Goal: Transaction & Acquisition: Purchase product/service

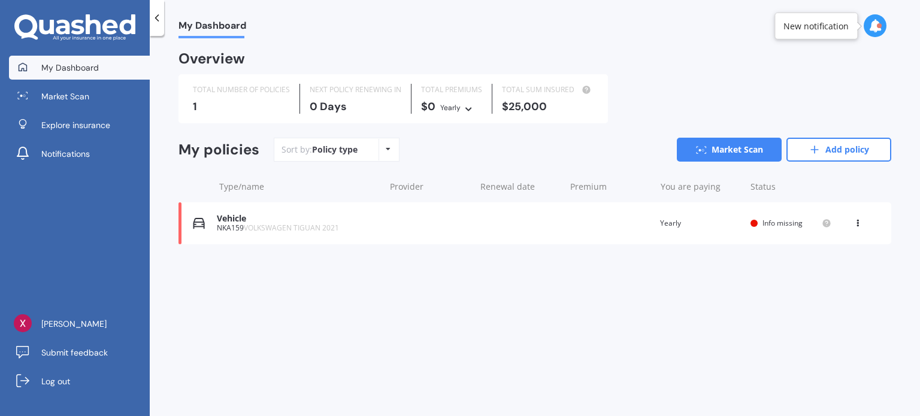
click at [326, 226] on span "VOLKSWAGEN TIGUAN 2021" at bounding box center [291, 228] width 95 height 10
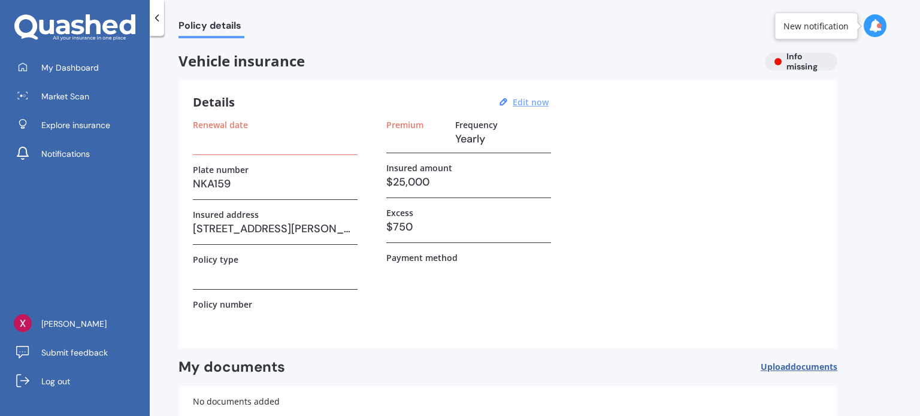
click at [525, 100] on u "Edit now" at bounding box center [531, 101] width 36 height 11
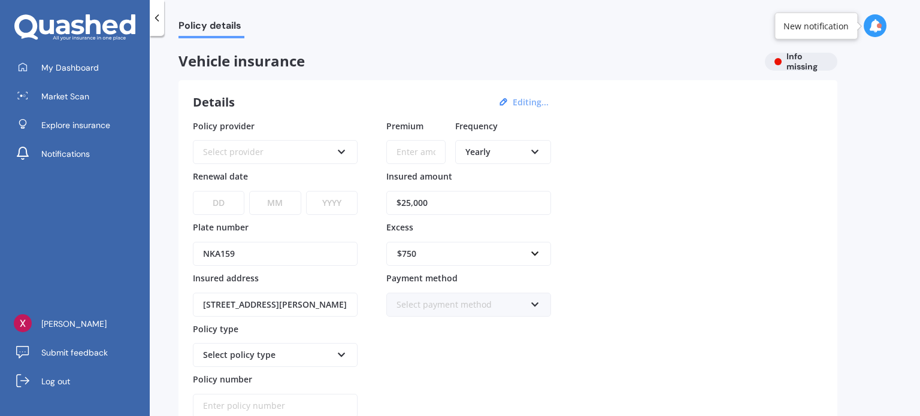
click at [292, 155] on div "Select provider" at bounding box center [267, 152] width 129 height 13
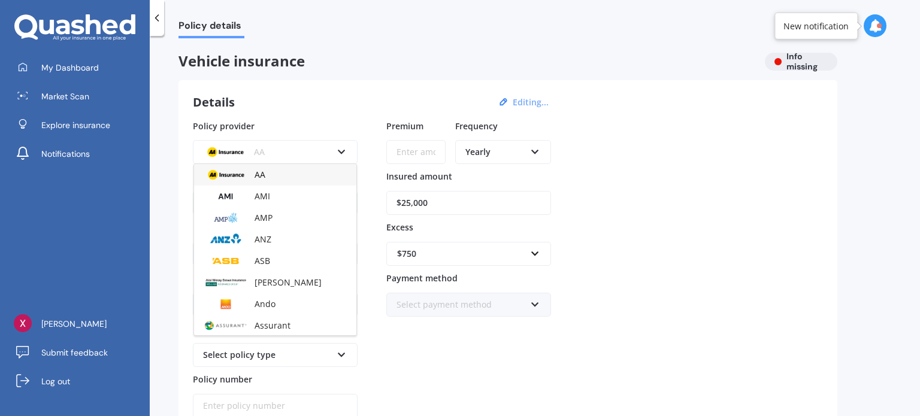
click at [292, 155] on div "AA" at bounding box center [267, 152] width 129 height 13
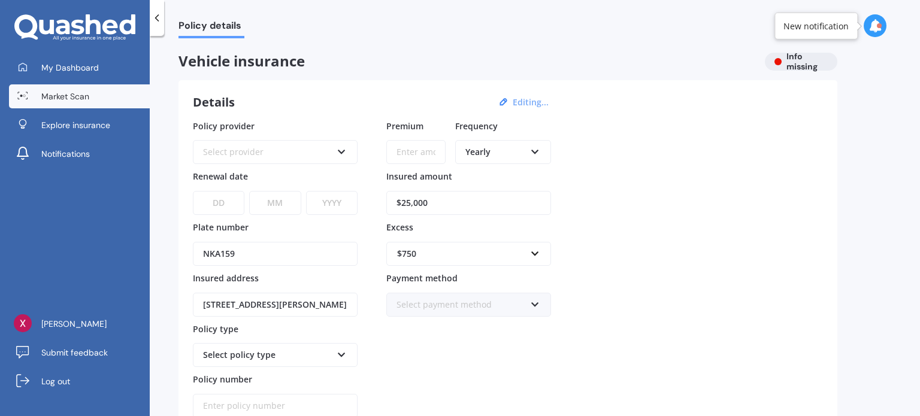
click at [77, 89] on link "Market Scan" at bounding box center [79, 96] width 141 height 24
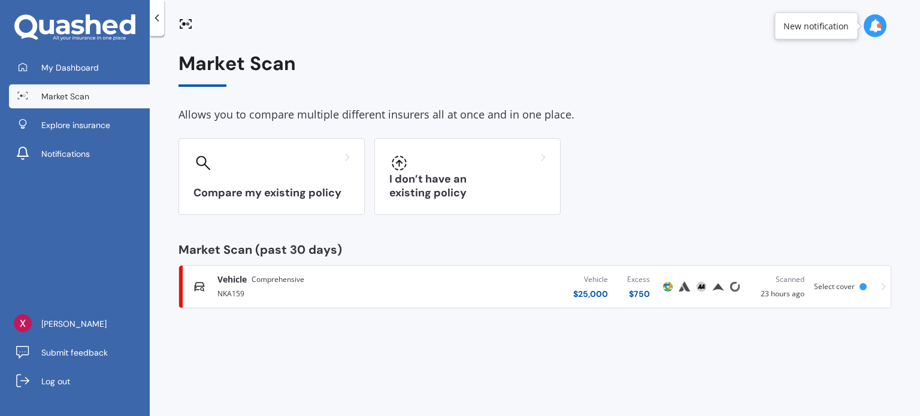
click at [330, 295] on div "NKA159" at bounding box center [321, 293] width 209 height 14
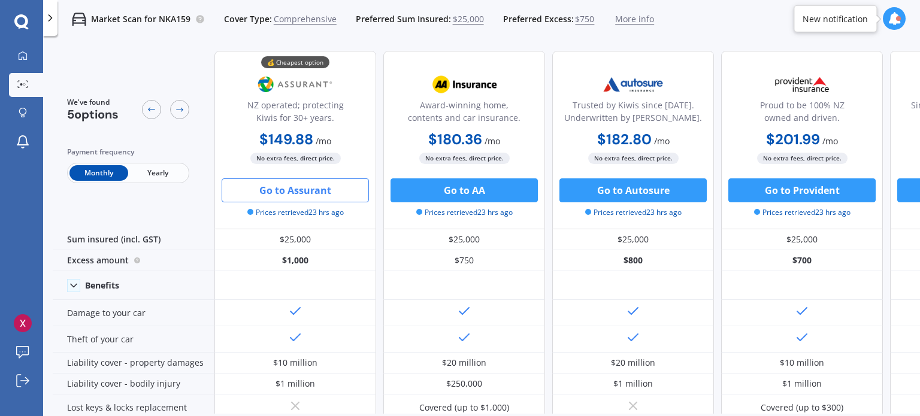
click at [156, 174] on span "Yearly" at bounding box center [157, 173] width 59 height 16
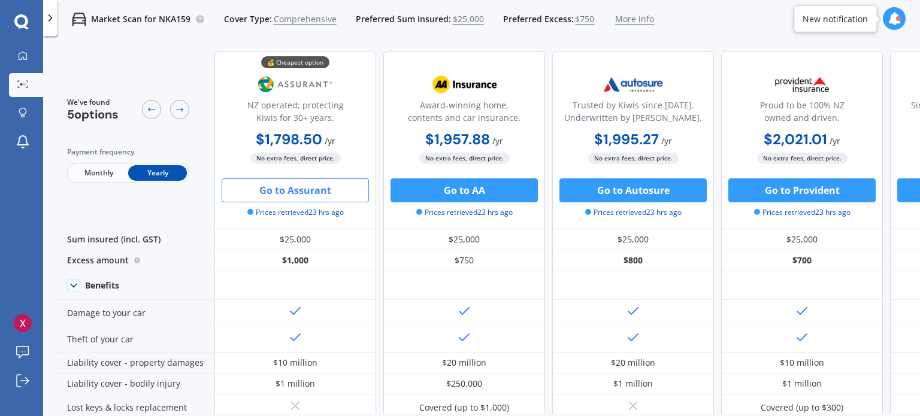
click at [111, 173] on span "Monthly" at bounding box center [98, 173] width 59 height 16
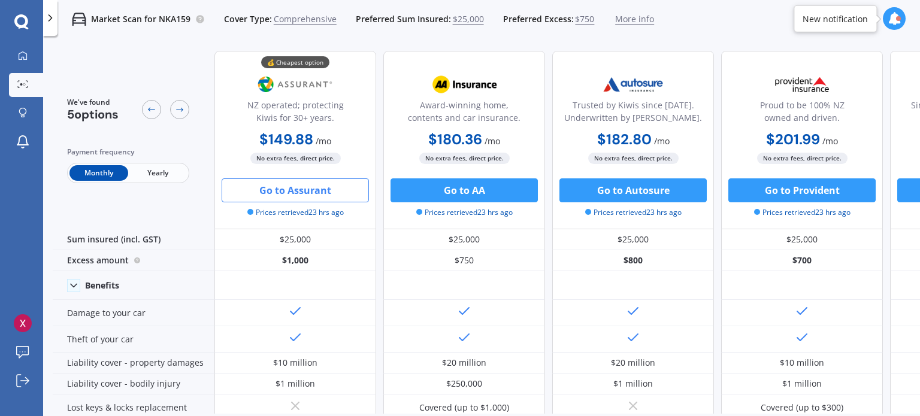
click at [323, 196] on button "Go to Assurant" at bounding box center [295, 190] width 147 height 24
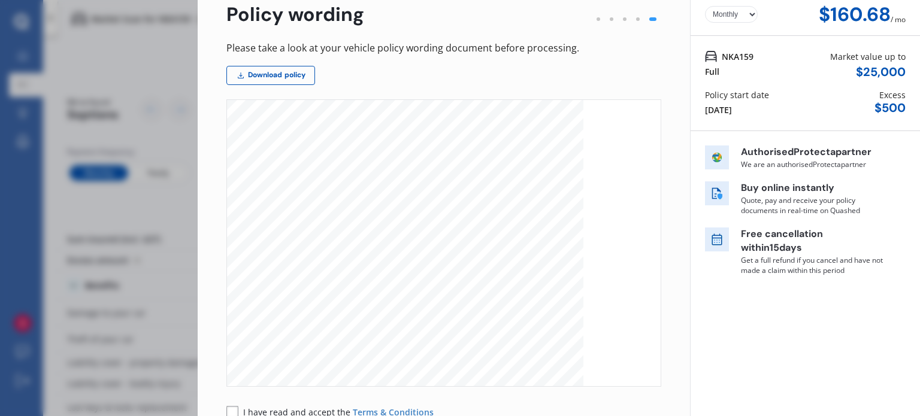
scroll to position [419, 0]
click at [250, 411] on span "I have read and accept the" at bounding box center [298, 412] width 110 height 11
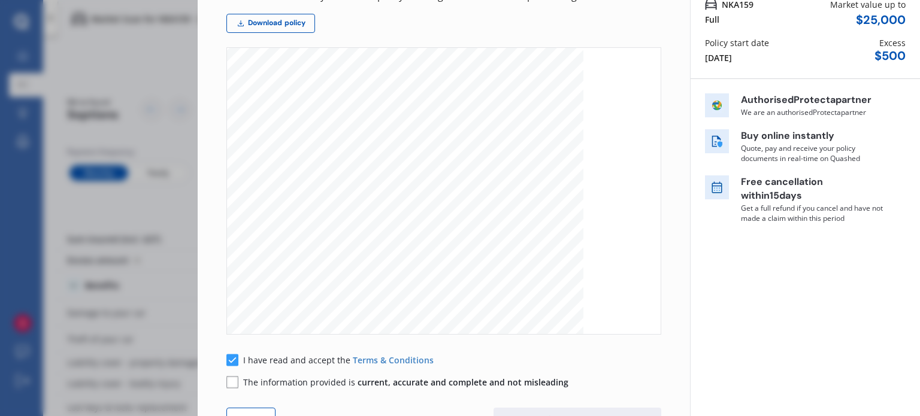
scroll to position [156, 0]
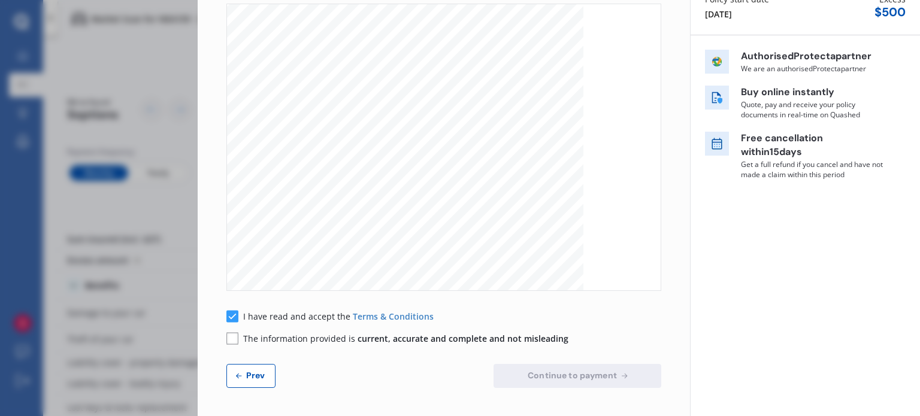
click at [361, 340] on span "current, accurate and complete and not misleading" at bounding box center [463, 338] width 211 height 11
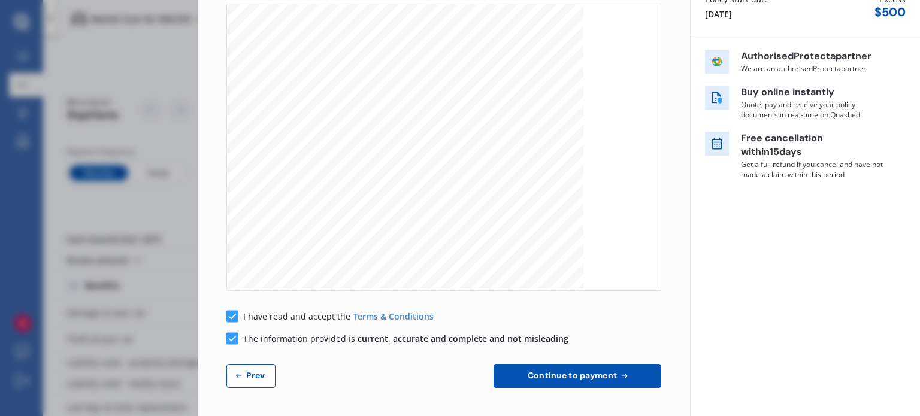
click at [607, 376] on span "Continue to payment" at bounding box center [572, 376] width 94 height 10
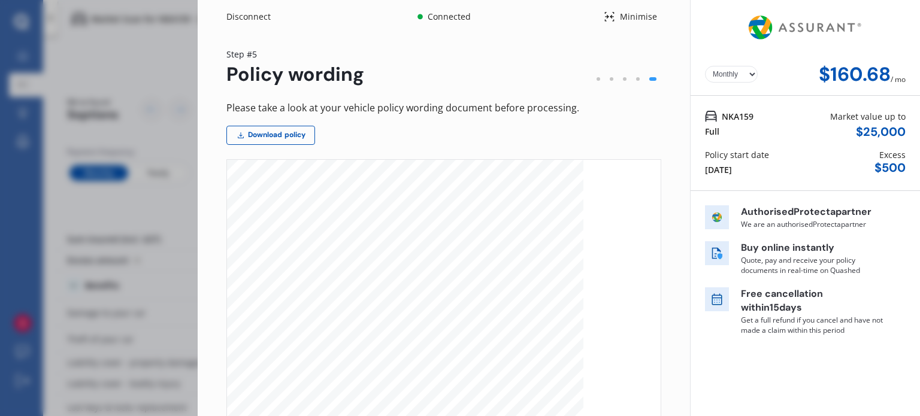
scroll to position [42, 0]
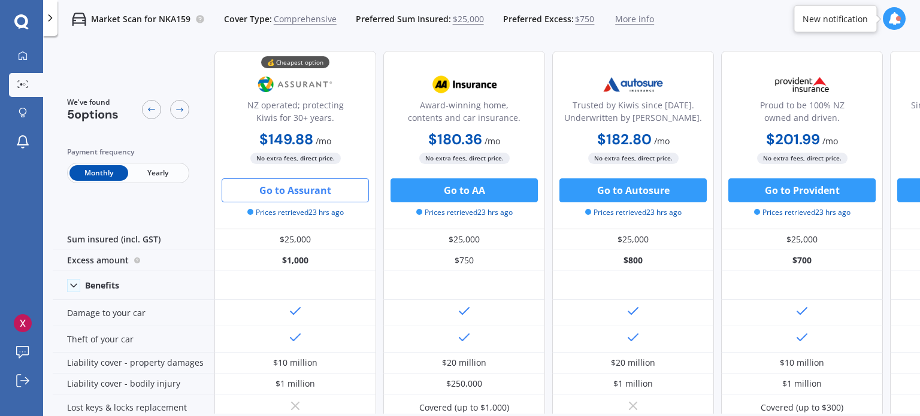
click at [284, 191] on button "Go to Assurant" at bounding box center [295, 190] width 147 height 24
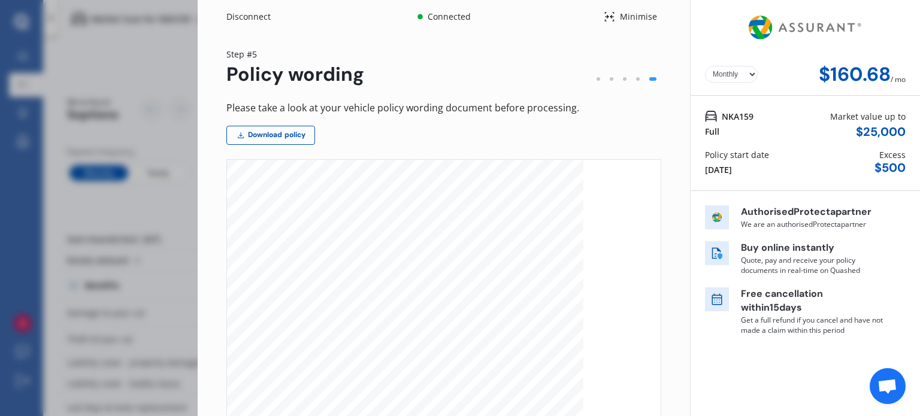
click at [636, 80] on div at bounding box center [638, 79] width 4 height 4
click at [636, 77] on div at bounding box center [638, 79] width 4 height 4
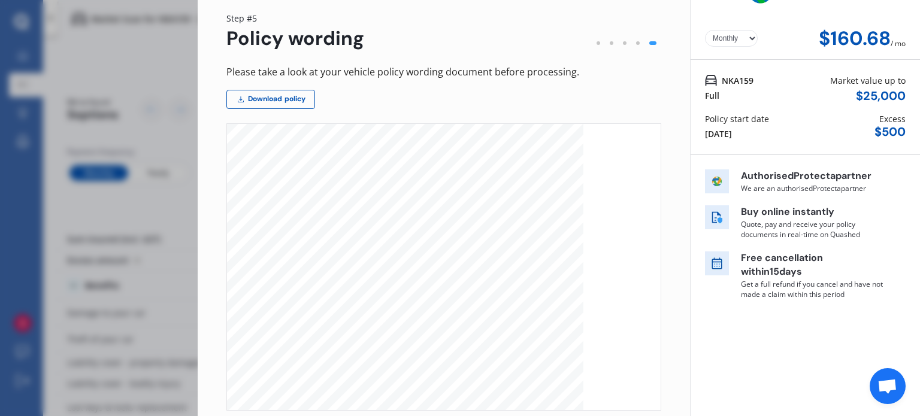
click at [803, 211] on p "Buy online instantly" at bounding box center [813, 212] width 144 height 14
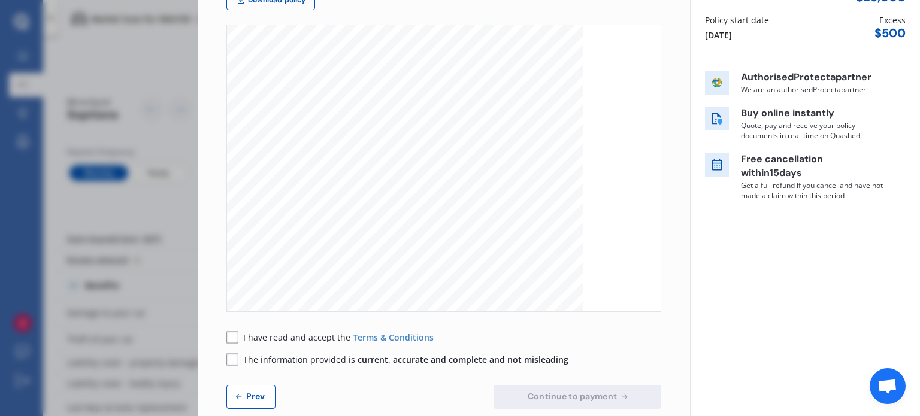
scroll to position [156, 0]
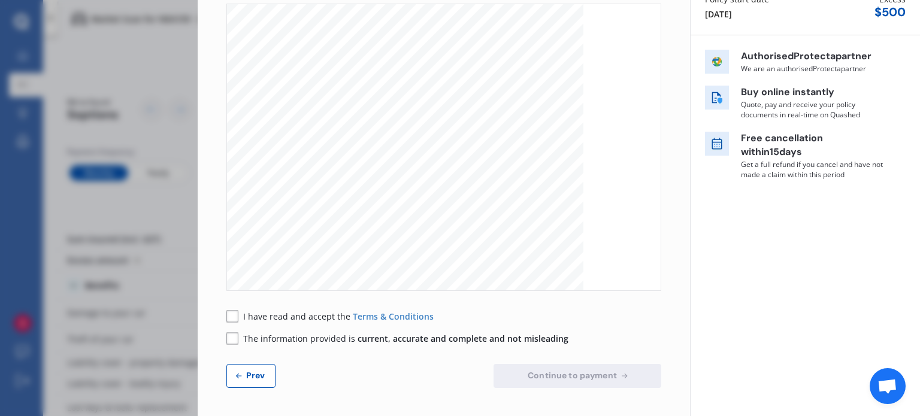
click at [244, 378] on span "Prev" at bounding box center [256, 376] width 24 height 10
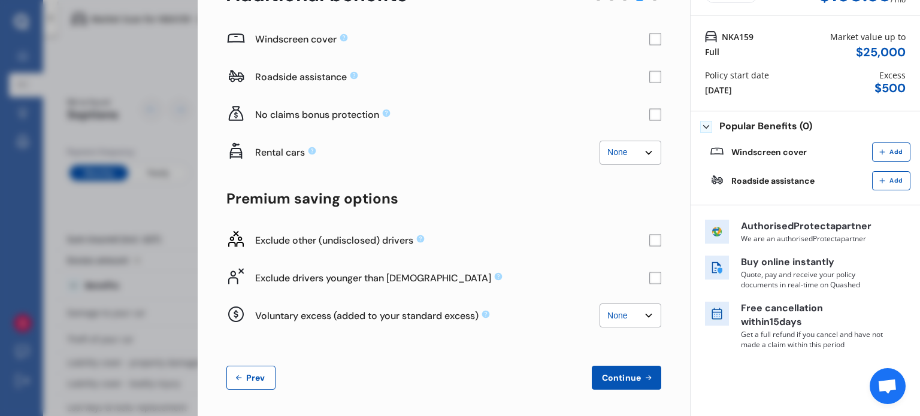
scroll to position [81, 0]
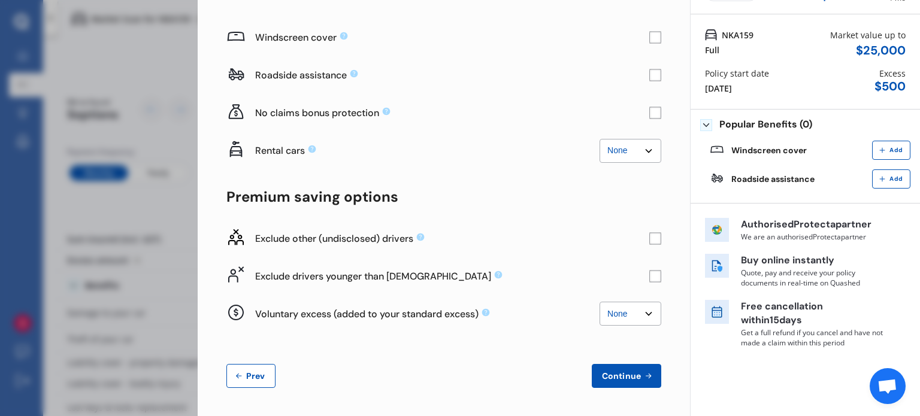
click at [245, 373] on span "Prev" at bounding box center [256, 376] width 24 height 10
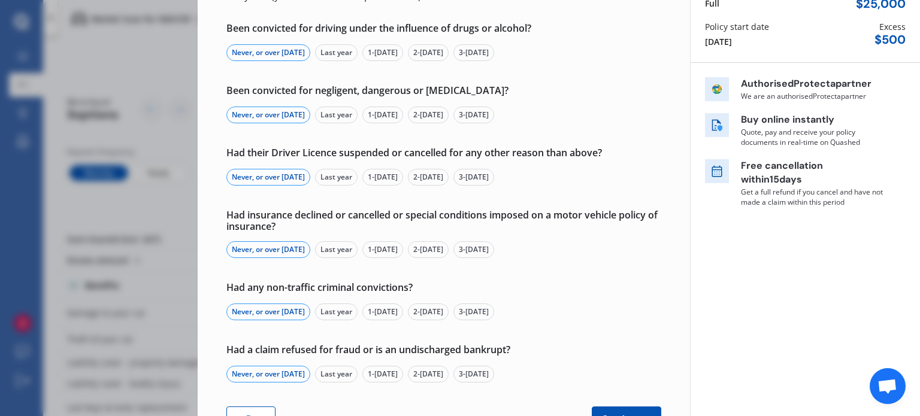
scroll to position [171, 0]
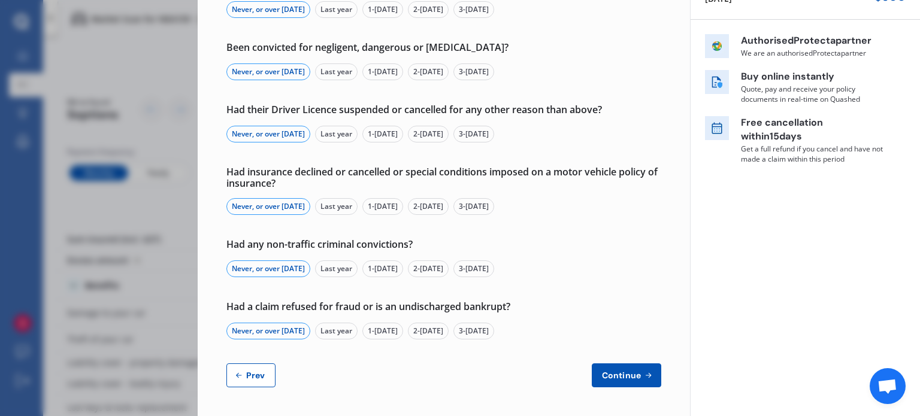
click at [249, 371] on span "Prev" at bounding box center [256, 376] width 24 height 10
select select "Mr"
select select "17"
select select "01"
select select "1999"
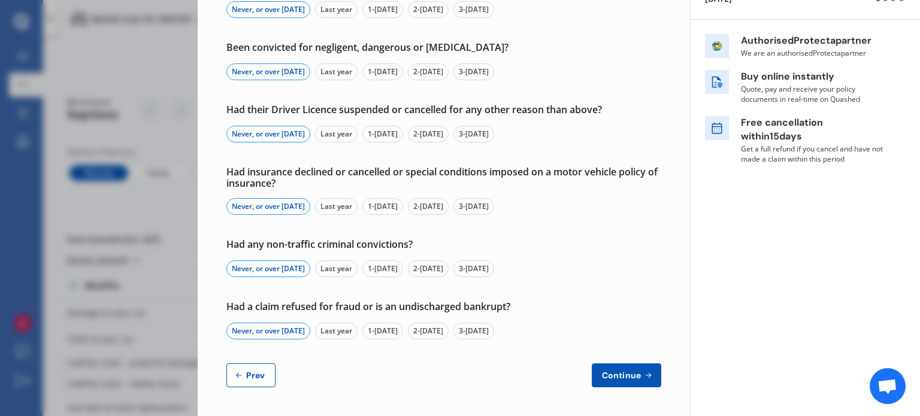
select select "restricted"
select select "more than 4 years"
select select "New Zealand"
select select "Miss"
select select "30"
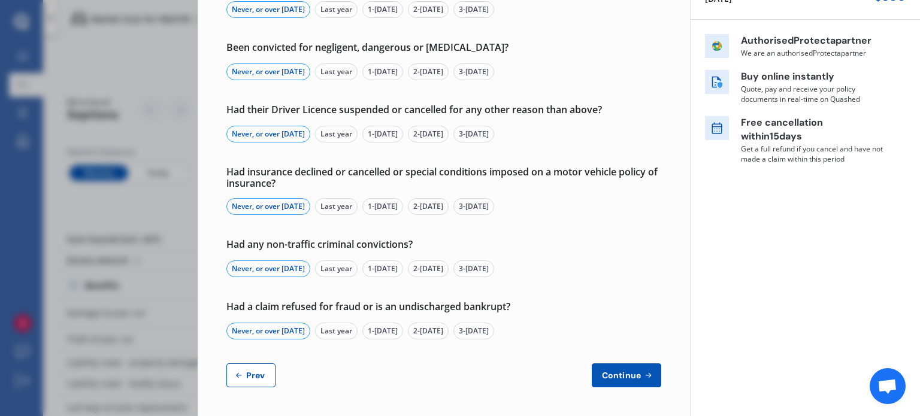
select select "01"
select select "1999"
select select "full"
select select "more than 4 years"
select select "New Zealand"
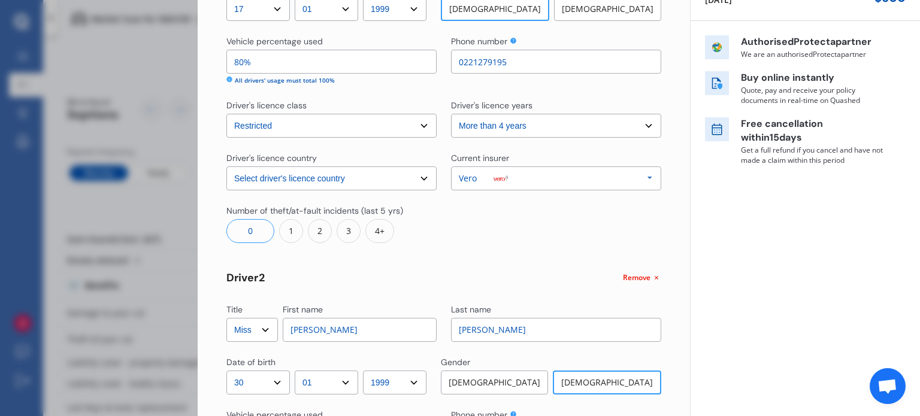
scroll to position [470, 0]
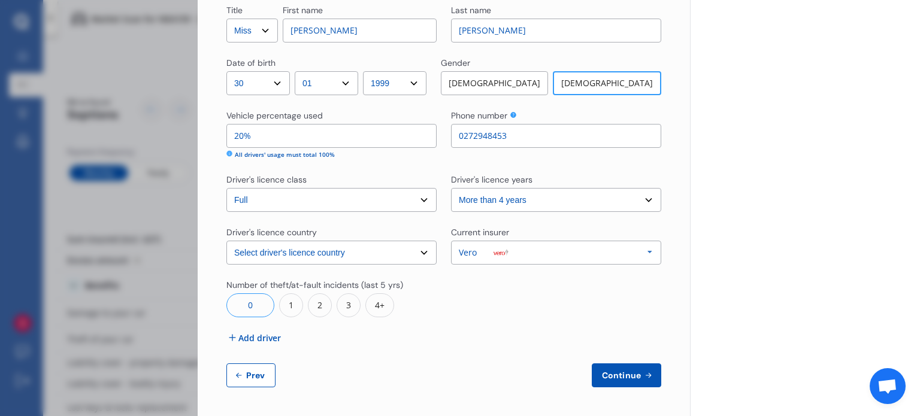
click at [607, 380] on span "Continue" at bounding box center [622, 376] width 44 height 10
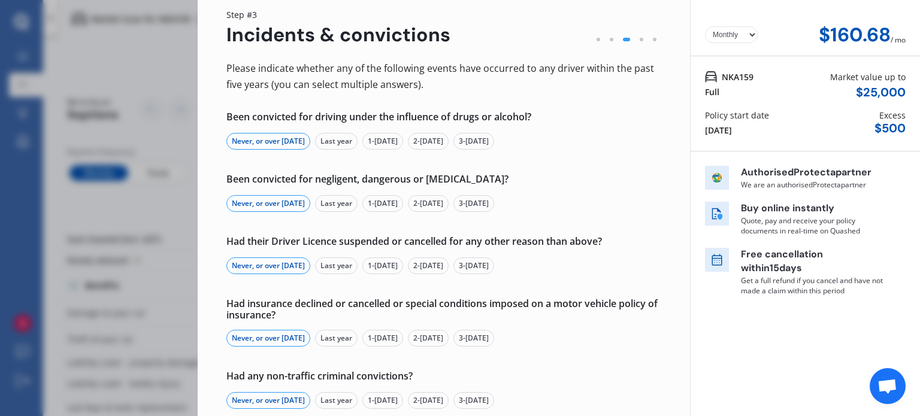
scroll to position [60, 0]
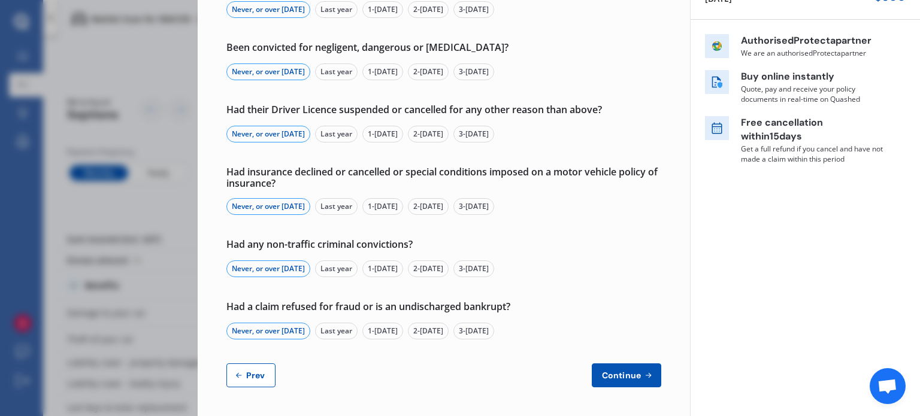
click at [616, 371] on span "Continue" at bounding box center [622, 376] width 44 height 10
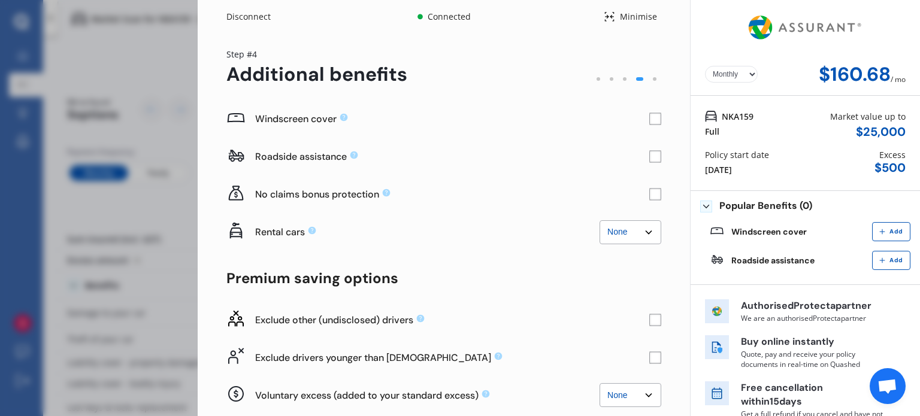
scroll to position [81, 0]
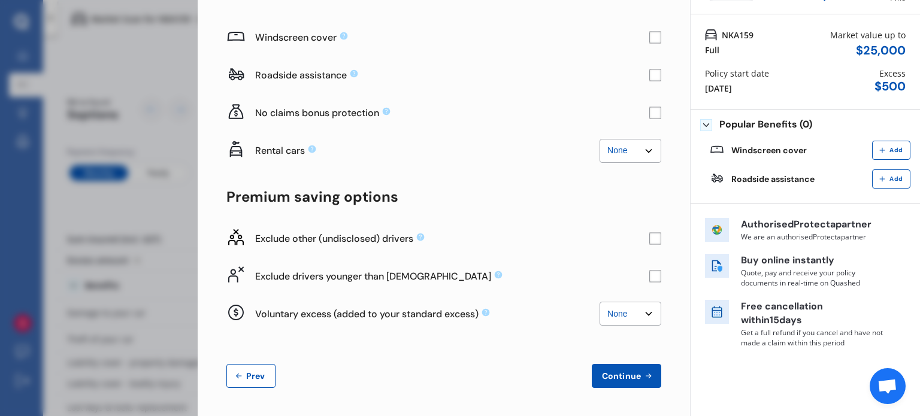
click at [618, 370] on button "Continue" at bounding box center [626, 376] width 69 height 24
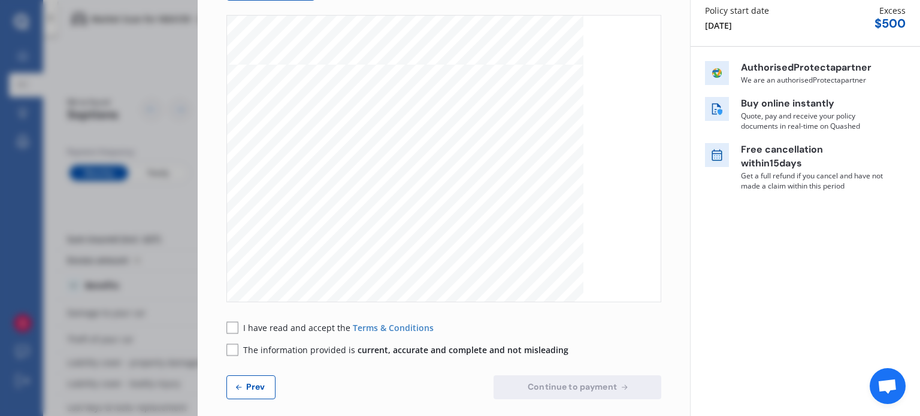
scroll to position [156, 0]
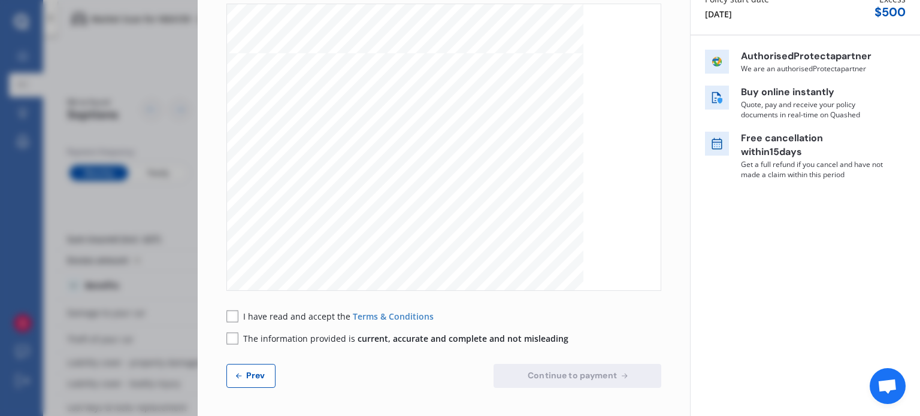
click at [280, 320] on span "I have read and accept the" at bounding box center [298, 316] width 110 height 11
click at [288, 340] on span "The information provided is current, accurate and complete and not misleading" at bounding box center [405, 338] width 325 height 11
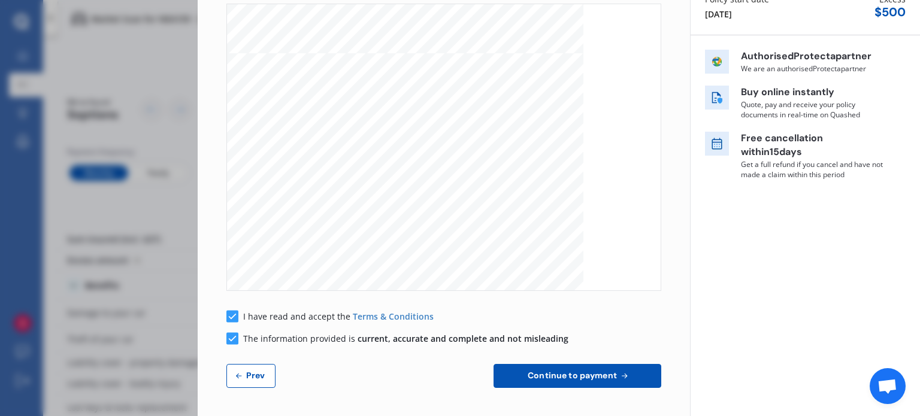
click at [553, 368] on button "Continue to payment" at bounding box center [578, 376] width 168 height 24
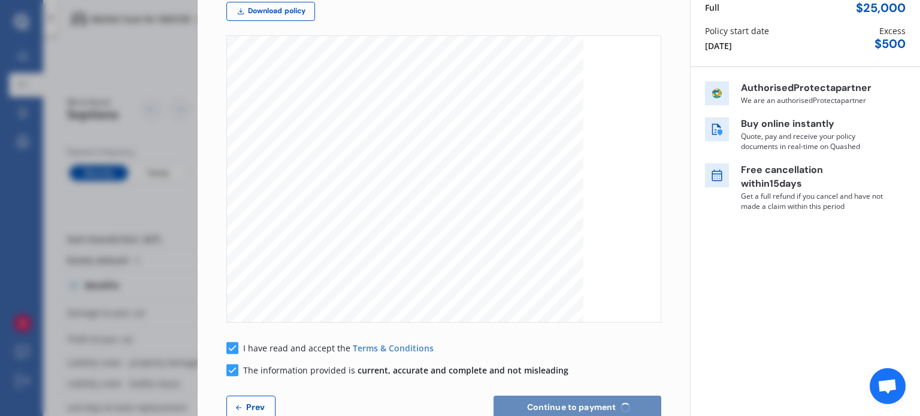
scroll to position [96, 0]
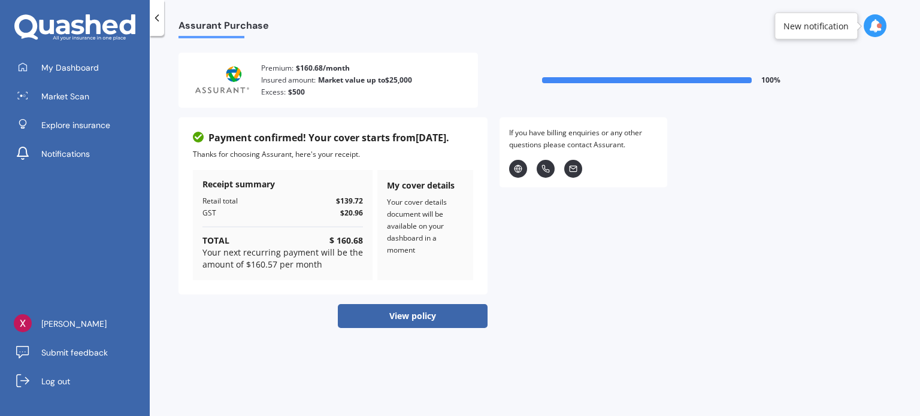
click at [398, 316] on button "View policy" at bounding box center [413, 316] width 150 height 24
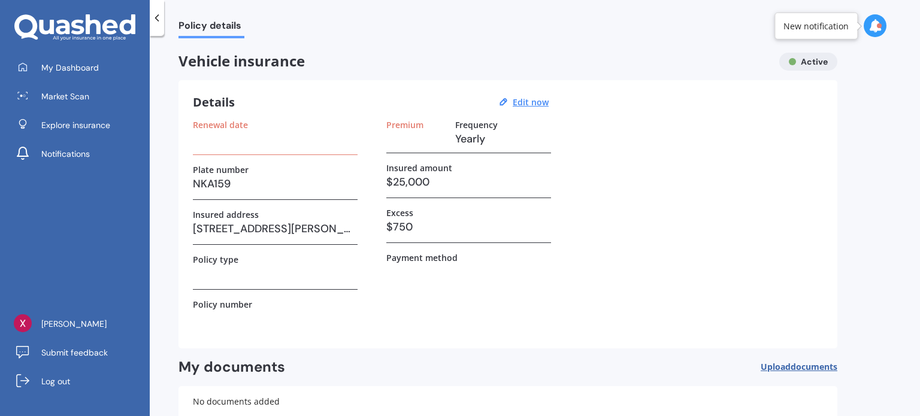
click at [258, 140] on h3 at bounding box center [275, 139] width 165 height 18
click at [261, 146] on h3 at bounding box center [275, 139] width 165 height 18
click at [474, 143] on h3 "Yearly" at bounding box center [503, 139] width 96 height 18
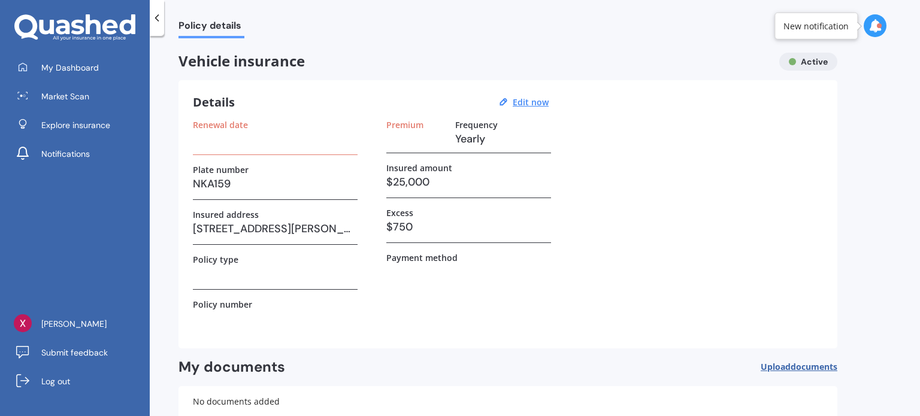
click at [474, 135] on h3 "Yearly" at bounding box center [503, 139] width 96 height 18
click at [478, 140] on h3 "Yearly" at bounding box center [503, 139] width 96 height 18
click at [483, 134] on h3 "Yearly" at bounding box center [503, 139] width 96 height 18
click at [500, 141] on h3 "Yearly" at bounding box center [503, 139] width 96 height 18
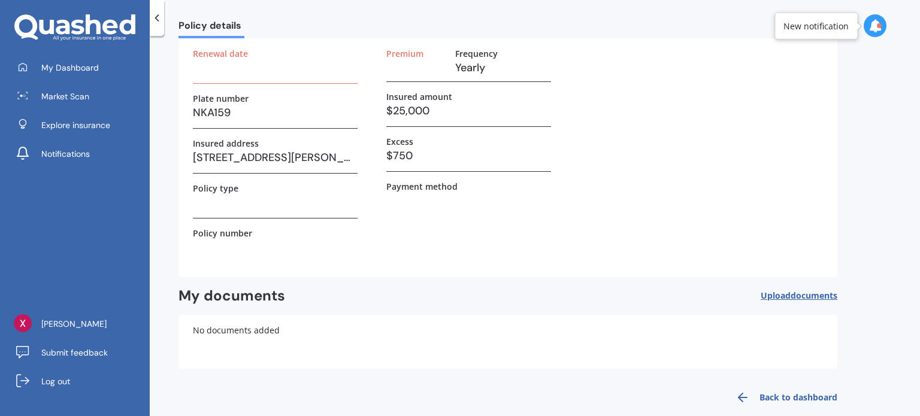
scroll to position [87, 0]
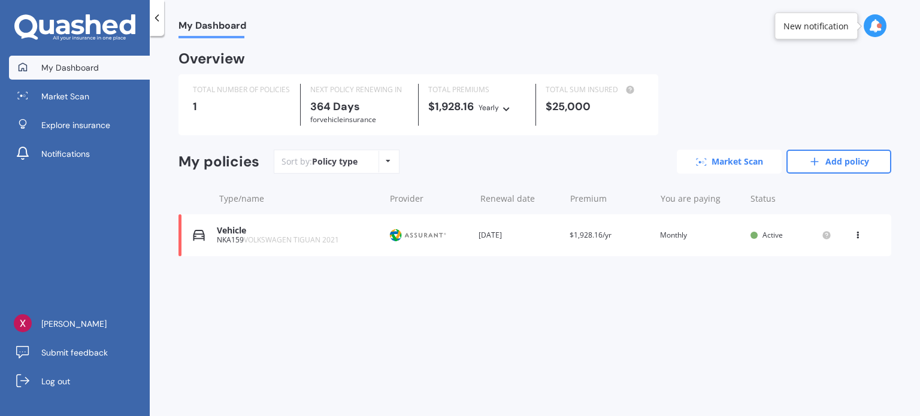
click at [731, 165] on link "Market Scan" at bounding box center [729, 162] width 105 height 24
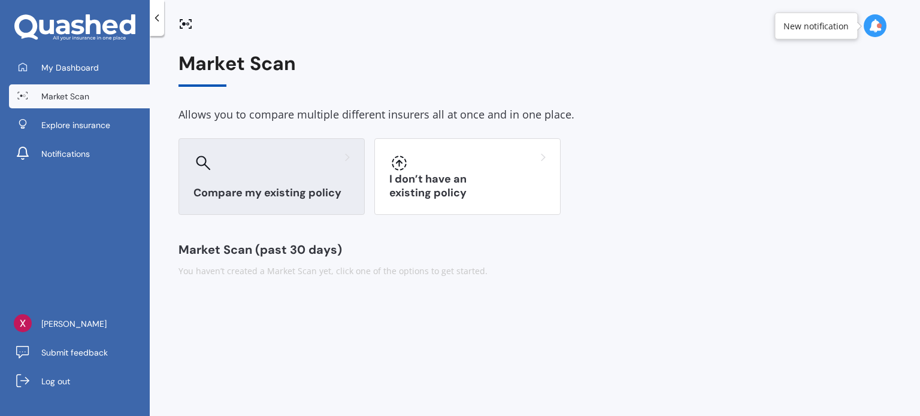
click at [332, 180] on div "Compare my existing policy" at bounding box center [271, 176] width 186 height 77
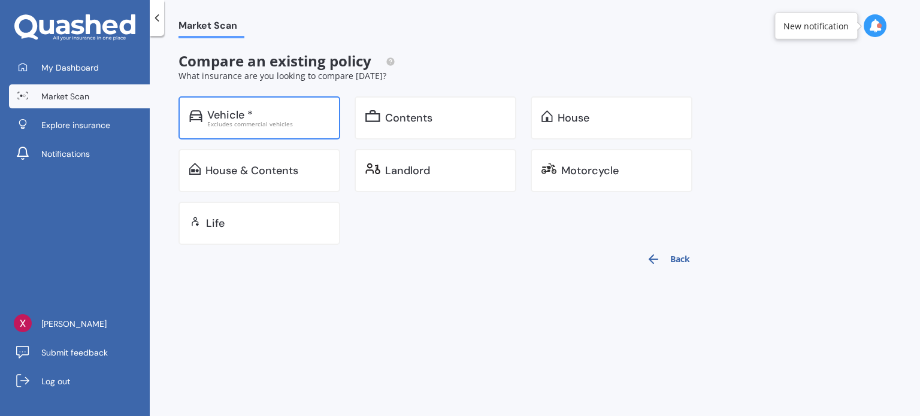
click at [240, 129] on div "Vehicle * Excludes commercial vehicles" at bounding box center [259, 117] width 162 height 43
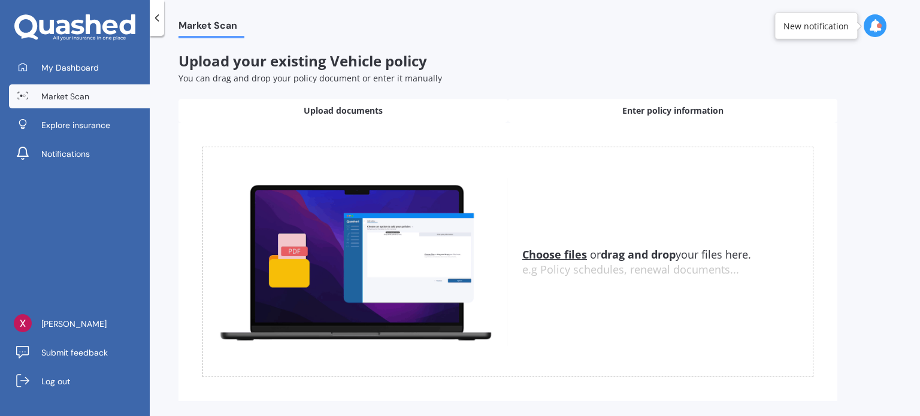
click at [598, 114] on div "Enter policy information" at bounding box center [672, 111] width 329 height 24
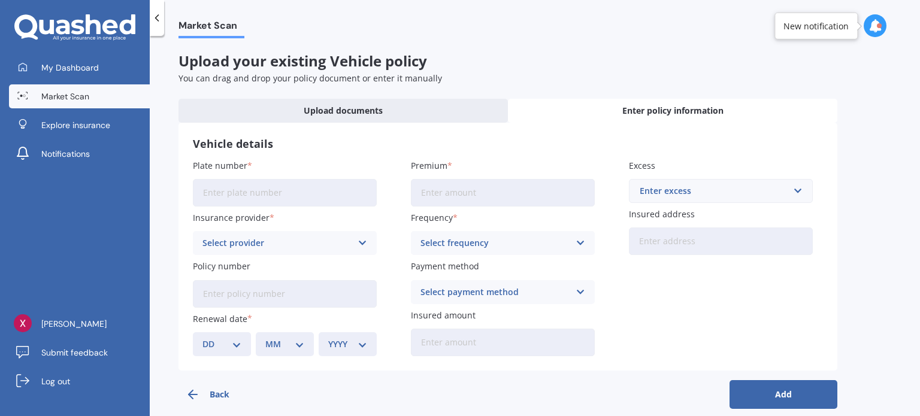
drag, startPoint x: 294, startPoint y: 186, endPoint x: 291, endPoint y: 193, distance: 8.0
click at [294, 186] on input "Plate number" at bounding box center [285, 193] width 184 height 28
click at [291, 193] on input "Plate number" at bounding box center [285, 193] width 184 height 28
click at [285, 196] on input "Plate number" at bounding box center [285, 193] width 184 height 28
click at [676, 340] on div "Plate number Insurance provider Select provider AA AMI AMP ANZ ASB [PERSON_NAME…" at bounding box center [508, 257] width 630 height 197
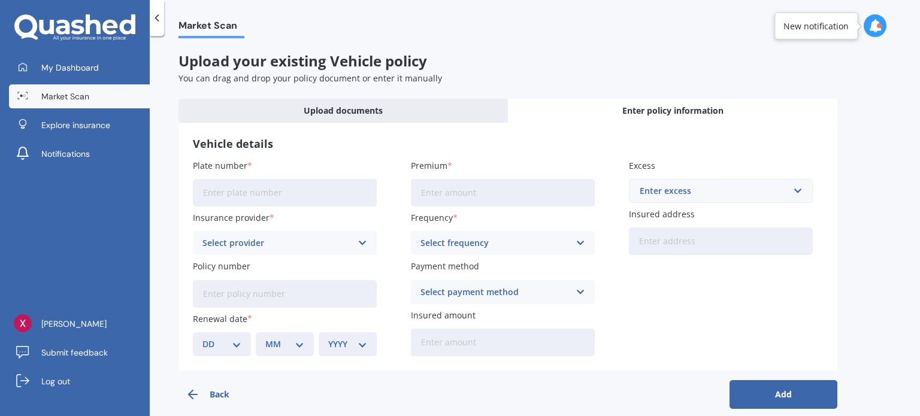
click at [311, 194] on input "Plate number" at bounding box center [285, 193] width 184 height 28
type input "NYZ54"
drag, startPoint x: 304, startPoint y: 250, endPoint x: 292, endPoint y: 273, distance: 25.7
click at [304, 250] on div "Select provider AA AMI AMP ANZ ASB Aioi Nissay Dowa Ando Assurant Autosure BNZ …" at bounding box center [285, 243] width 184 height 24
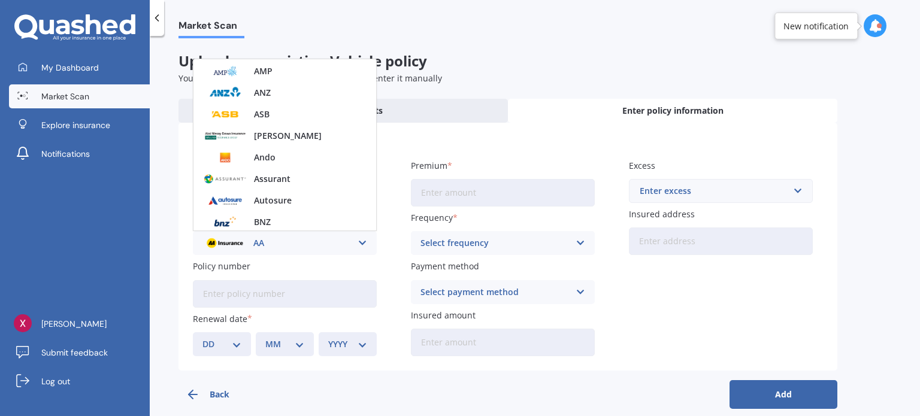
scroll to position [120, 0]
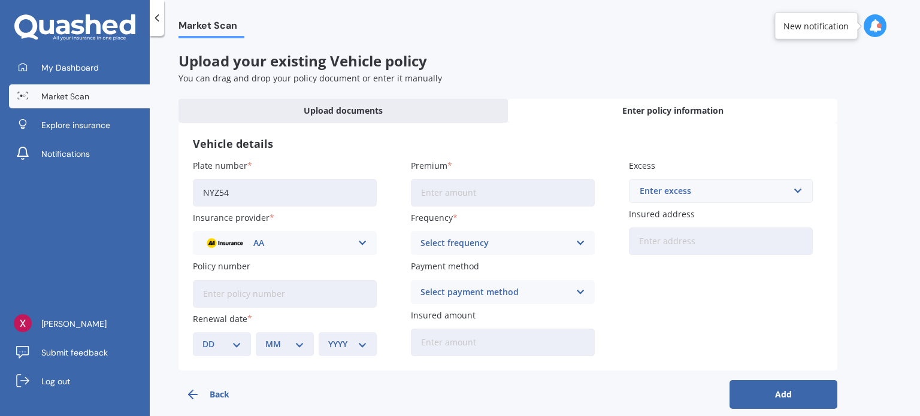
click at [294, 300] on input "Policy number" at bounding box center [285, 294] width 184 height 28
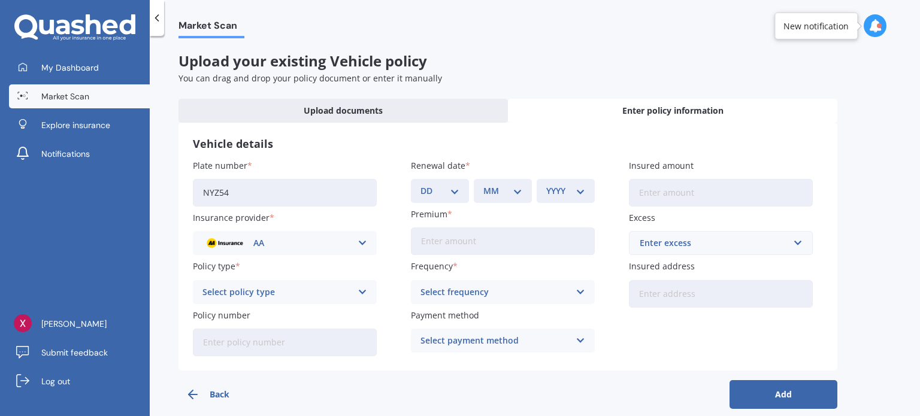
click at [304, 294] on div "Select policy type" at bounding box center [276, 292] width 149 height 13
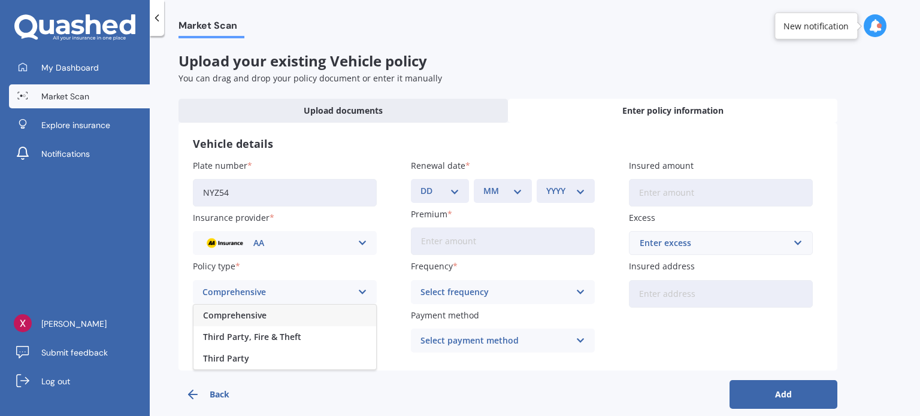
click at [285, 314] on div "Comprehensive" at bounding box center [284, 316] width 183 height 22
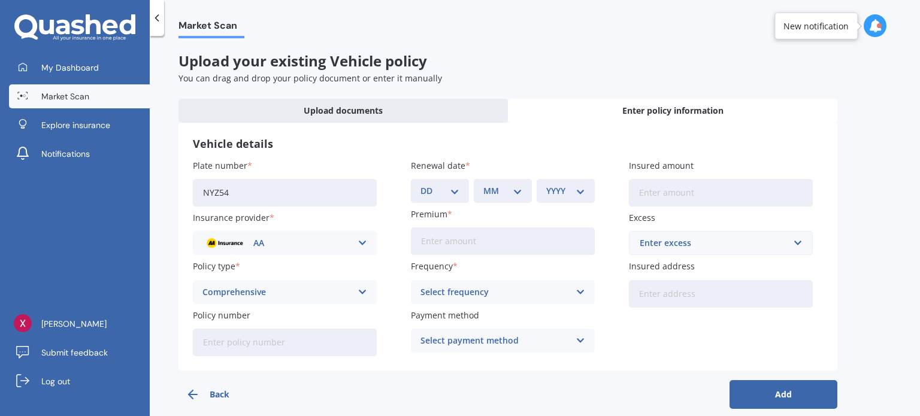
click at [289, 244] on div "AA" at bounding box center [276, 243] width 149 height 13
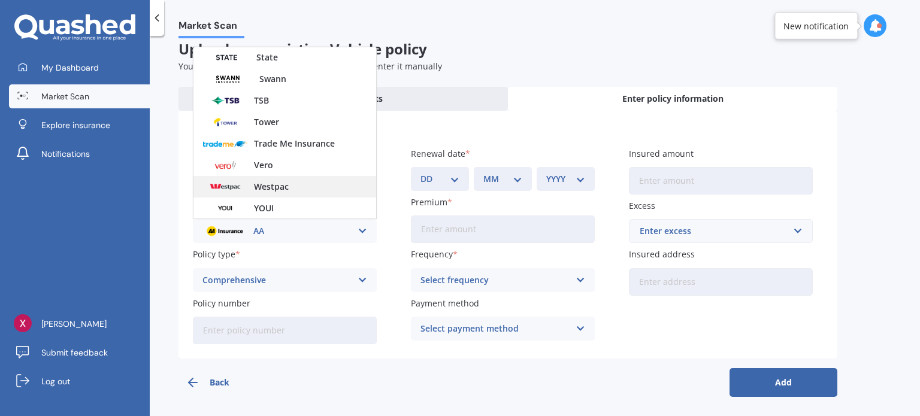
scroll to position [14, 0]
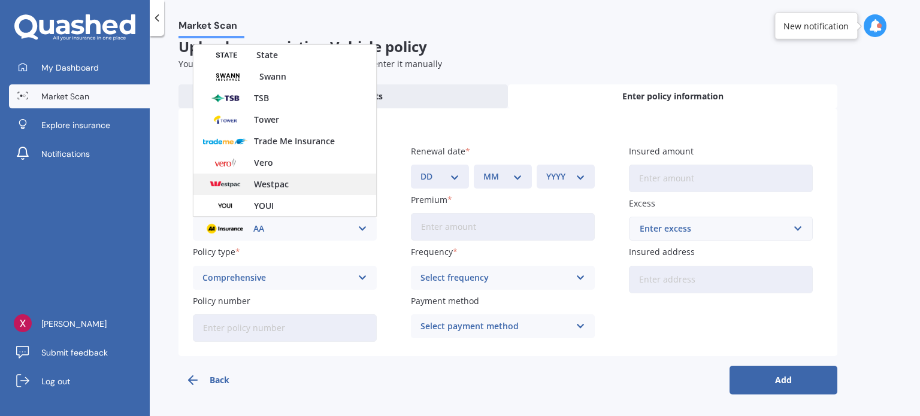
click at [298, 186] on div "Westpac" at bounding box center [284, 185] width 183 height 22
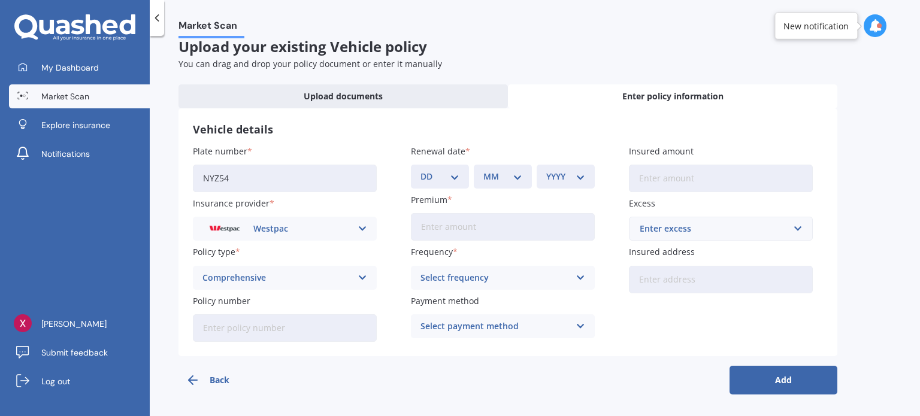
click at [291, 273] on div "Comprehensive" at bounding box center [276, 277] width 149 height 13
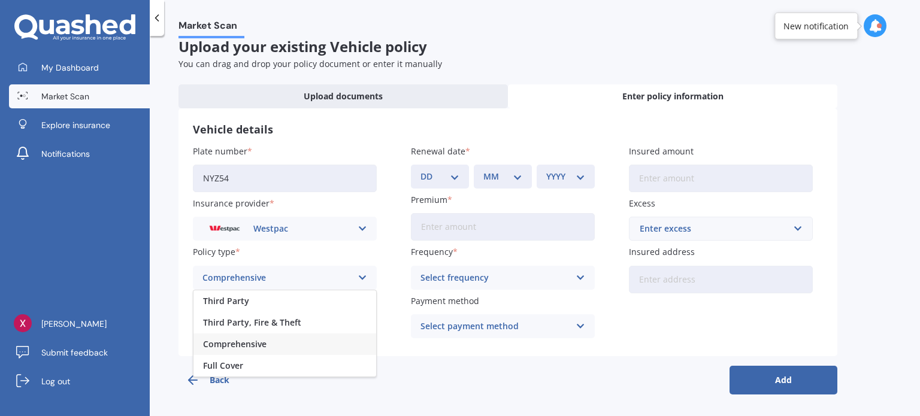
click at [292, 273] on div "Comprehensive" at bounding box center [276, 277] width 149 height 13
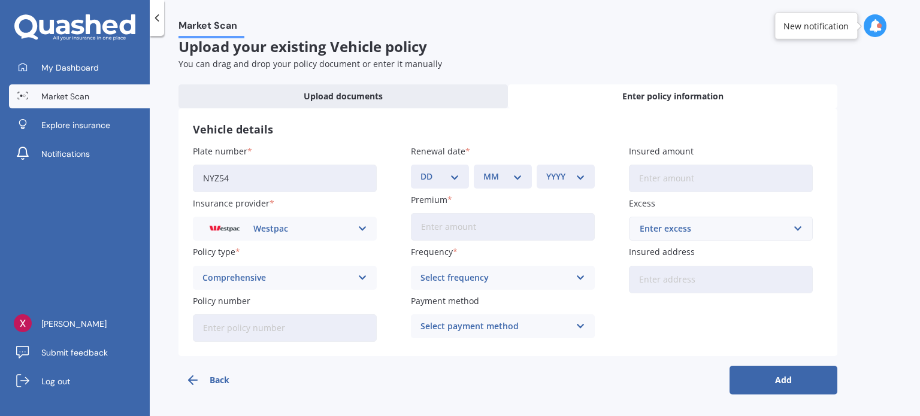
click at [292, 273] on div "Comprehensive" at bounding box center [276, 277] width 149 height 13
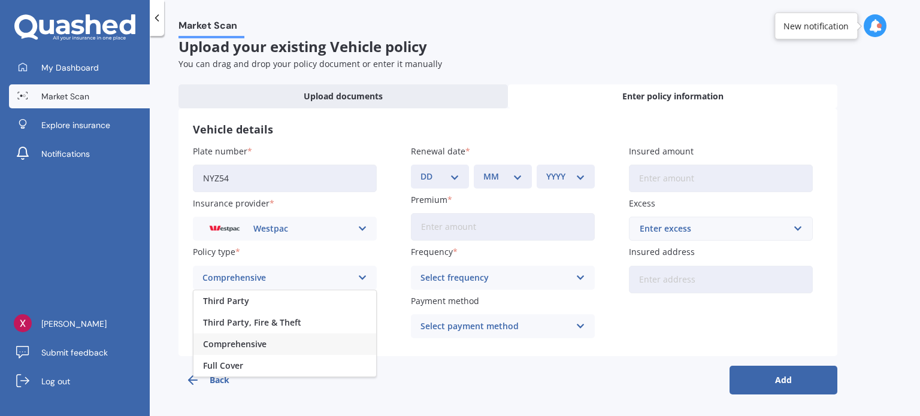
click at [292, 273] on div "Comprehensive" at bounding box center [276, 277] width 149 height 13
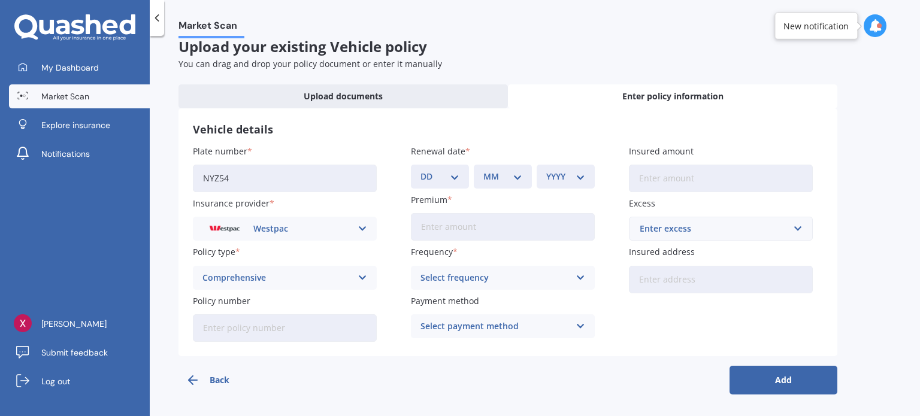
click at [277, 325] on input "Policy number" at bounding box center [285, 328] width 184 height 28
click at [398, 282] on div "Plate number NYZ54 Insurance provider Westpac AA AMI AMP ANZ ASB Aioi Nissay Do…" at bounding box center [508, 243] width 630 height 197
click at [77, 93] on span "Market Scan" at bounding box center [65, 96] width 48 height 12
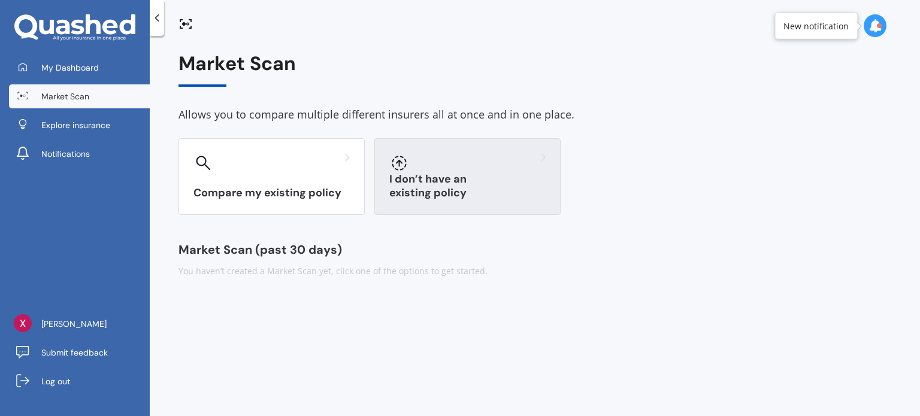
click at [391, 163] on div at bounding box center [398, 162] width 19 height 19
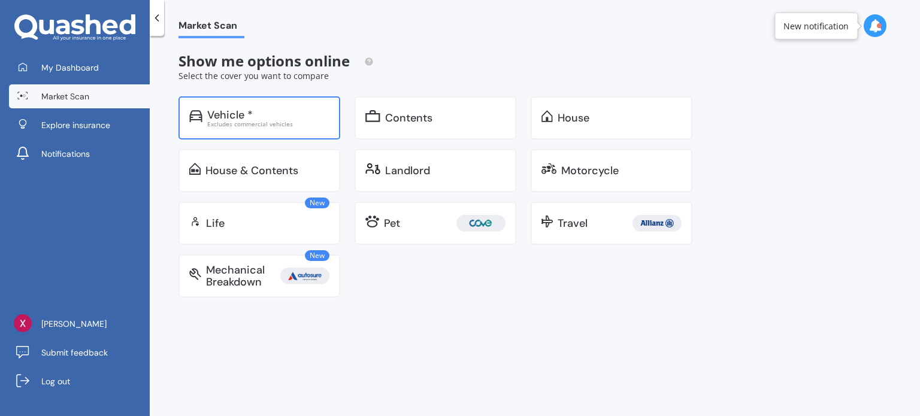
click at [274, 127] on div "Excludes commercial vehicles" at bounding box center [268, 124] width 122 height 6
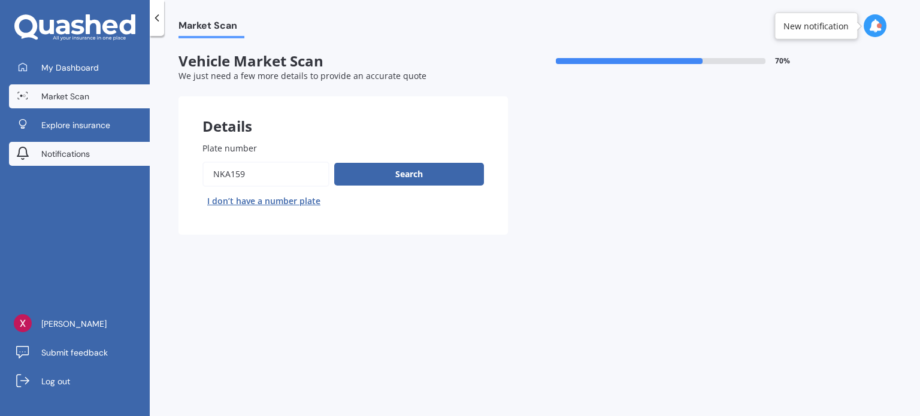
drag, startPoint x: 279, startPoint y: 167, endPoint x: 147, endPoint y: 153, distance: 132.5
click at [147, 153] on div "My Dashboard Market Scan Explore insurance Notifications Xavier Glass Submit fe…" at bounding box center [460, 208] width 920 height 416
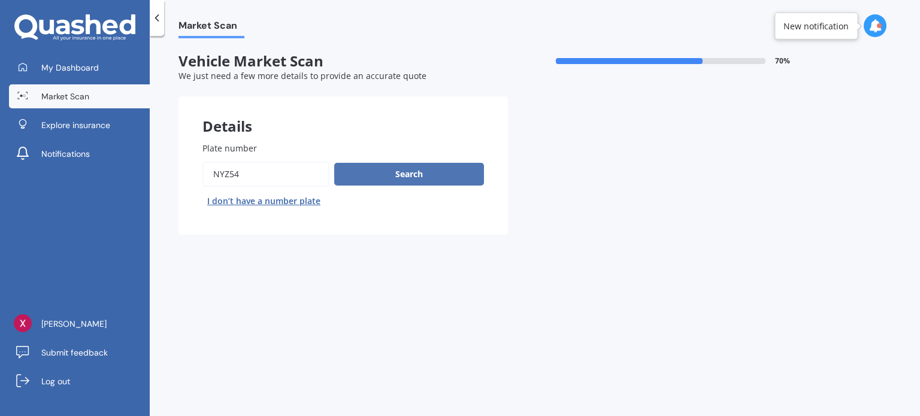
type input "NYZ54"
click at [424, 167] on button "Search" at bounding box center [409, 174] width 150 height 23
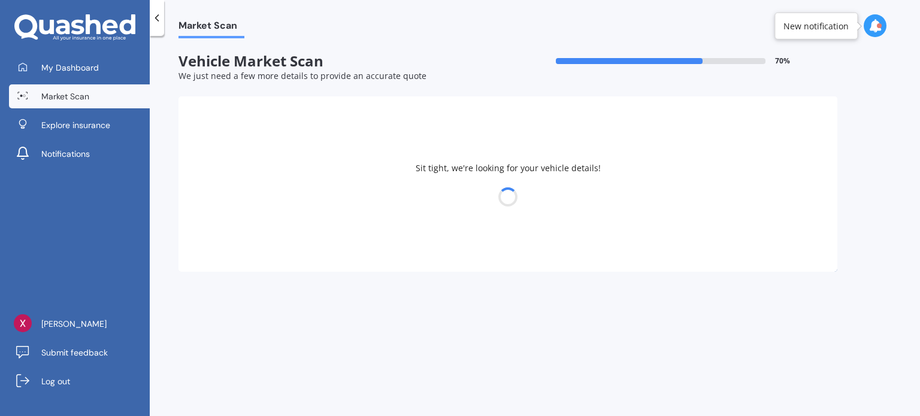
select select "17"
select select "01"
select select "1999"
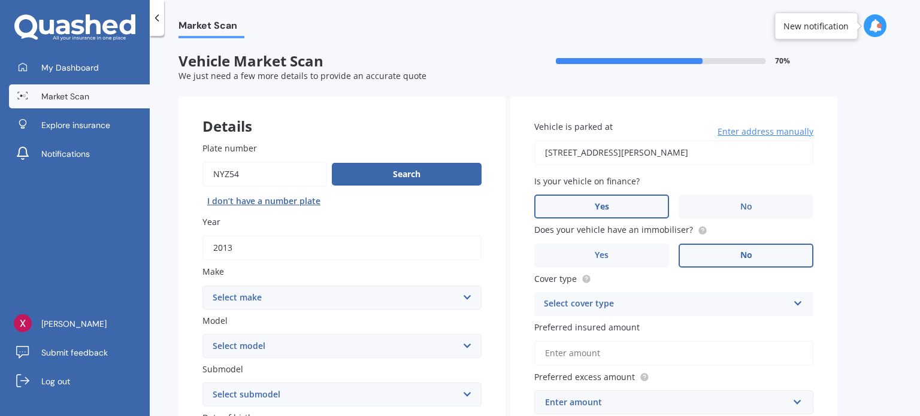
click at [299, 177] on input "Plate number" at bounding box center [264, 174] width 125 height 25
click at [421, 173] on button "Search" at bounding box center [407, 174] width 150 height 23
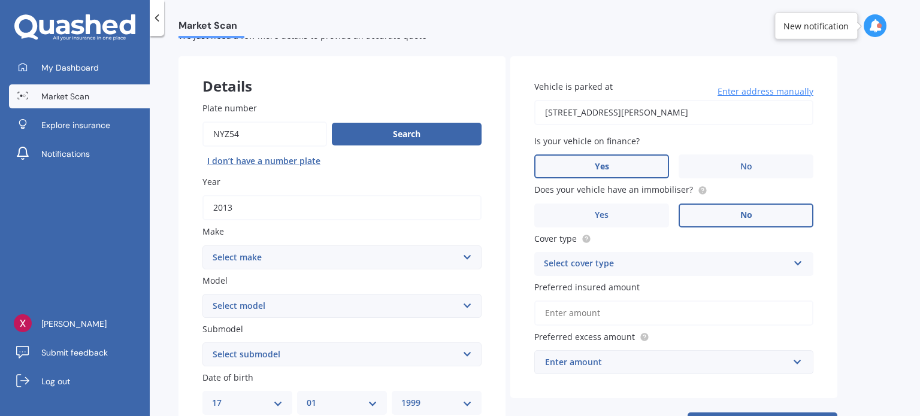
scroll to position [60, 0]
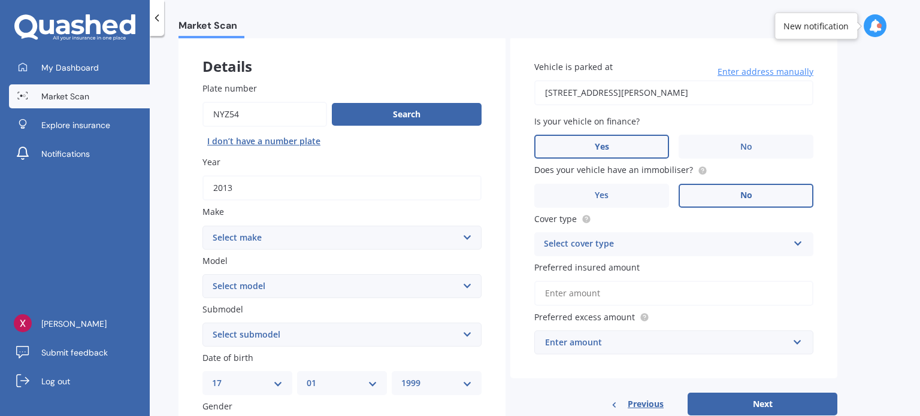
click at [329, 184] on input "2013" at bounding box center [341, 188] width 279 height 25
click at [301, 241] on select "Select make AC ALFA ROMEO ASTON [PERSON_NAME] AUDI AUSTIN BEDFORD Bentley BMW B…" at bounding box center [341, 238] width 279 height 24
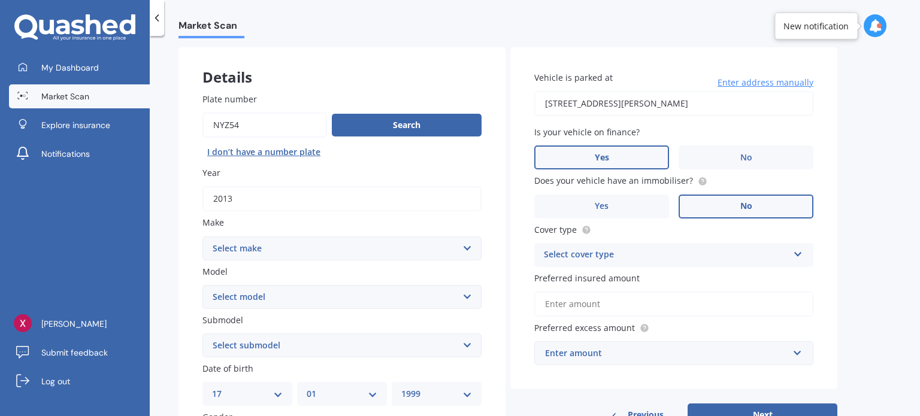
scroll to position [0, 0]
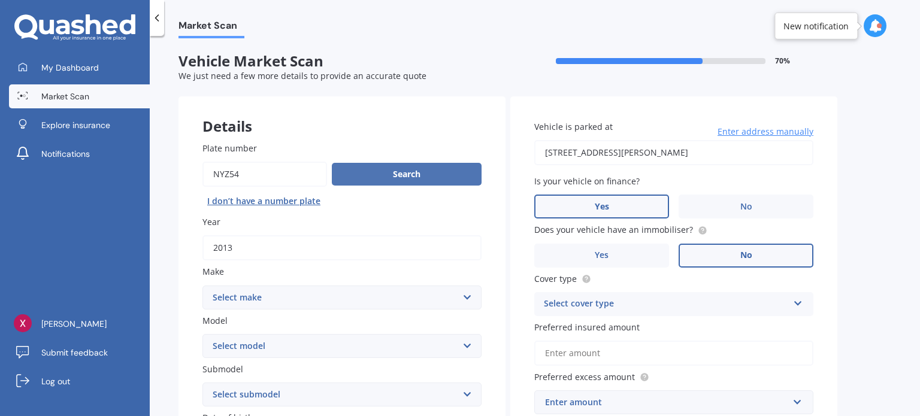
click at [338, 179] on button "Search" at bounding box center [407, 174] width 150 height 23
click at [256, 168] on input "Plate number" at bounding box center [264, 174] width 125 height 25
click at [101, 95] on link "Market Scan" at bounding box center [79, 96] width 141 height 24
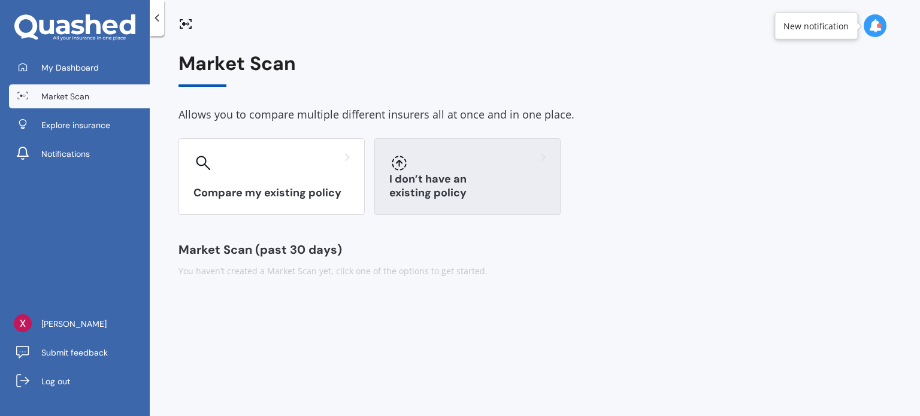
click at [417, 195] on h3 "I don’t have an existing policy" at bounding box center [467, 187] width 156 height 28
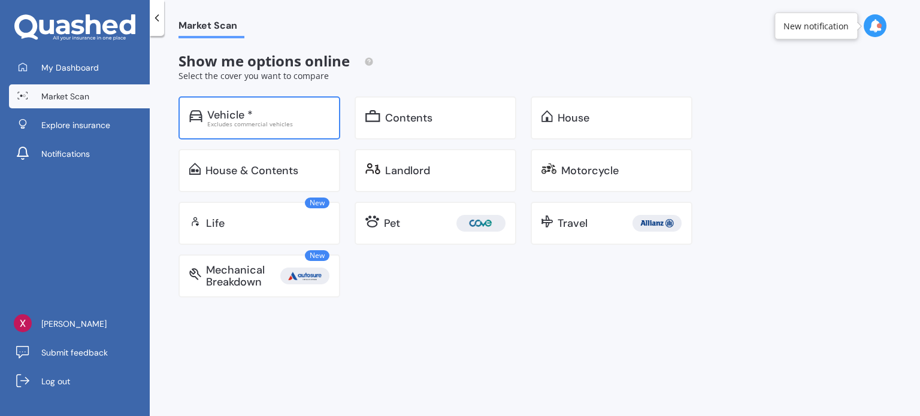
click at [292, 124] on div "Excludes commercial vehicles" at bounding box center [268, 124] width 122 height 6
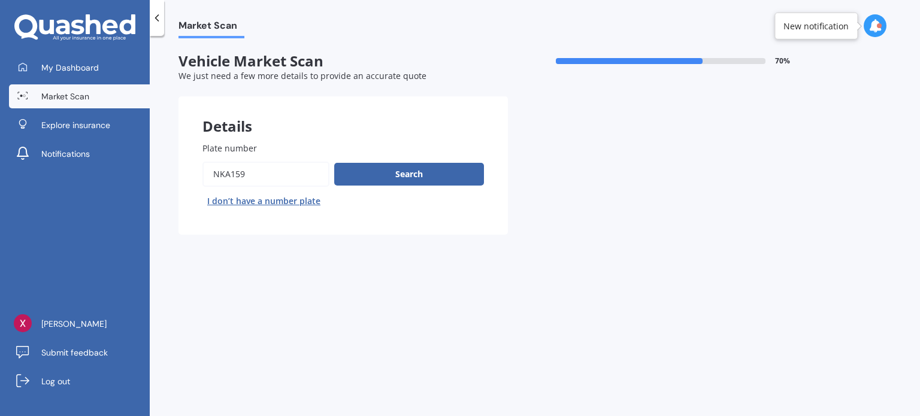
drag, startPoint x: 288, startPoint y: 174, endPoint x: 75, endPoint y: 137, distance: 216.5
click at [75, 137] on div "My Dashboard Market Scan Explore insurance Notifications Xavier Glass Submit fe…" at bounding box center [460, 208] width 920 height 416
type input "NYZ54"
click at [0, 0] on button "Next" at bounding box center [0, 0] width 0 height 0
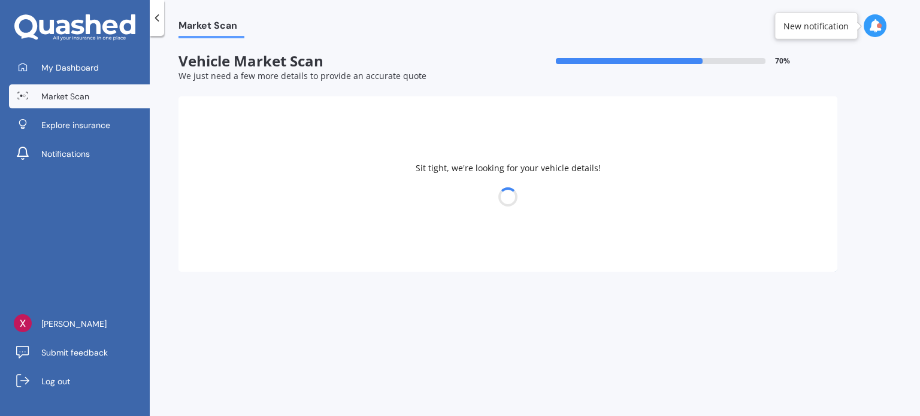
select select "17"
select select "01"
select select "1999"
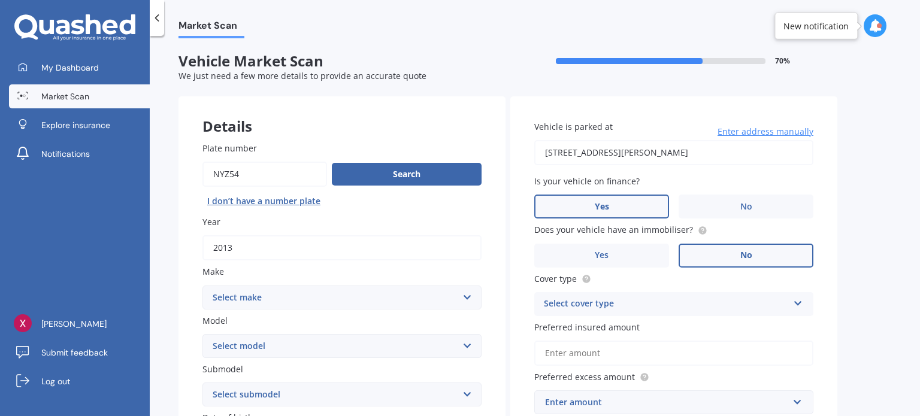
scroll to position [60, 0]
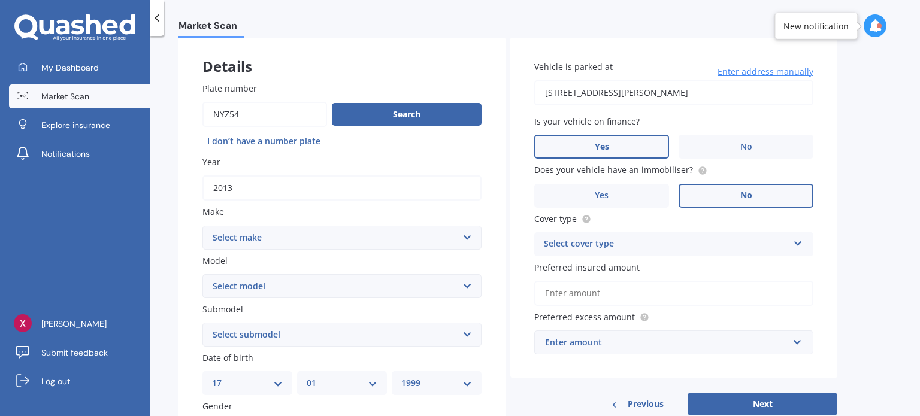
click at [375, 237] on select "Select make AC ALFA ROMEO ASTON [PERSON_NAME] AUDI AUSTIN BEDFORD Bentley BMW B…" at bounding box center [341, 238] width 279 height 24
click at [374, 237] on select "Select make AC ALFA ROMEO ASTON [PERSON_NAME] AUDI AUSTIN BEDFORD Bentley BMW B…" at bounding box center [341, 238] width 279 height 24
click at [202, 226] on select "Select make AC ALFA ROMEO ASTON [PERSON_NAME] AUDI AUSTIN BEDFORD Bentley BMW B…" at bounding box center [341, 238] width 279 height 24
click at [304, 281] on select "Select model C C63" at bounding box center [341, 286] width 279 height 24
click at [280, 237] on select "Select make AC ALFA ROMEO ASTON [PERSON_NAME] AUDI AUSTIN BEDFORD Bentley BMW B…" at bounding box center [341, 238] width 279 height 24
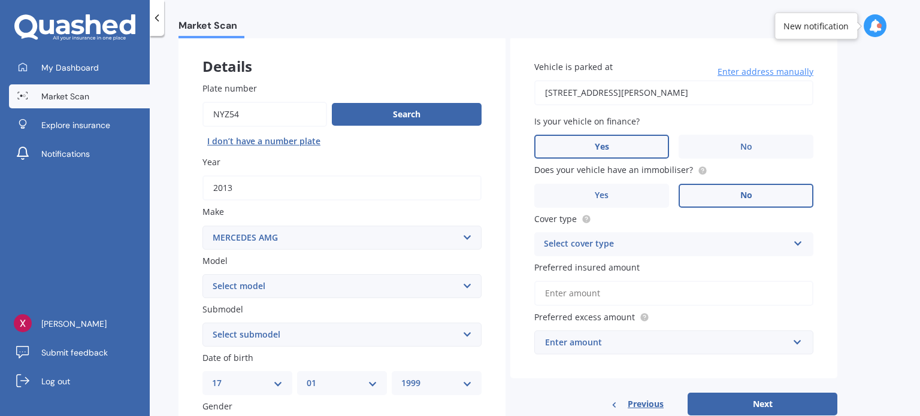
select select "MERCEDES BENZ"
click at [202, 226] on select "Select make AC ALFA ROMEO ASTON [PERSON_NAME] AUDI AUSTIN BEDFORD Bentley BMW B…" at bounding box center [341, 238] width 279 height 24
click at [272, 291] on select "Select model 190 200 220 230 240 250 260 280 300 320 350 380 400 420 450 500 55…" at bounding box center [341, 286] width 279 height 24
select select "A180"
click at [202, 274] on select "Select model 190 200 220 230 240 250 260 280 300 320 350 380 400 420 450 500 55…" at bounding box center [341, 286] width 279 height 24
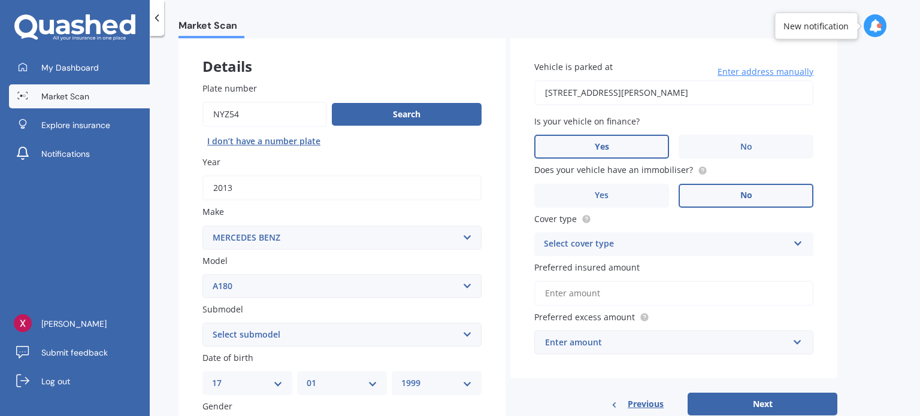
click at [288, 325] on select "Select submodel (All) Petrol Turbo" at bounding box center [341, 335] width 279 height 24
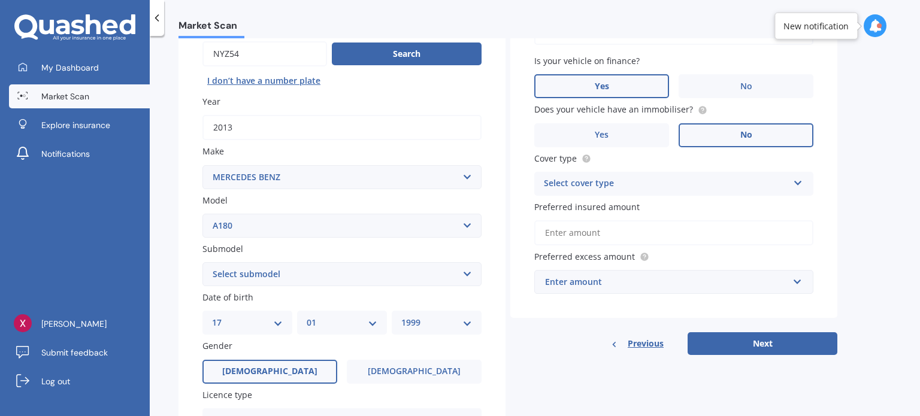
scroll to position [180, 0]
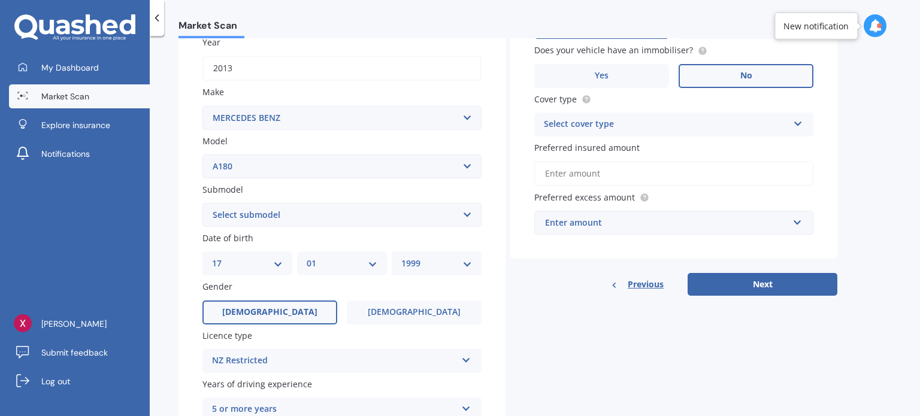
click at [277, 205] on select "Select submodel (All) Petrol Turbo" at bounding box center [341, 215] width 279 height 24
click at [270, 219] on select "Select submodel (All) Petrol Turbo" at bounding box center [341, 215] width 279 height 24
select select "PETROL TURBO"
click at [202, 203] on select "Select submodel (All) Petrol Turbo" at bounding box center [341, 215] width 279 height 24
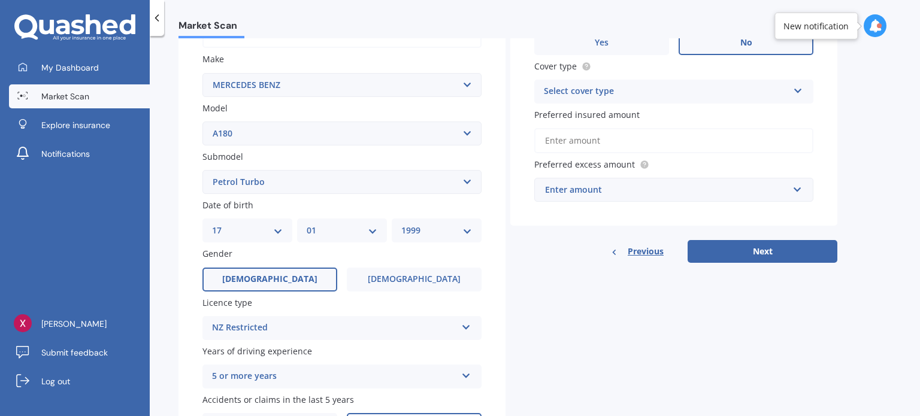
scroll to position [240, 0]
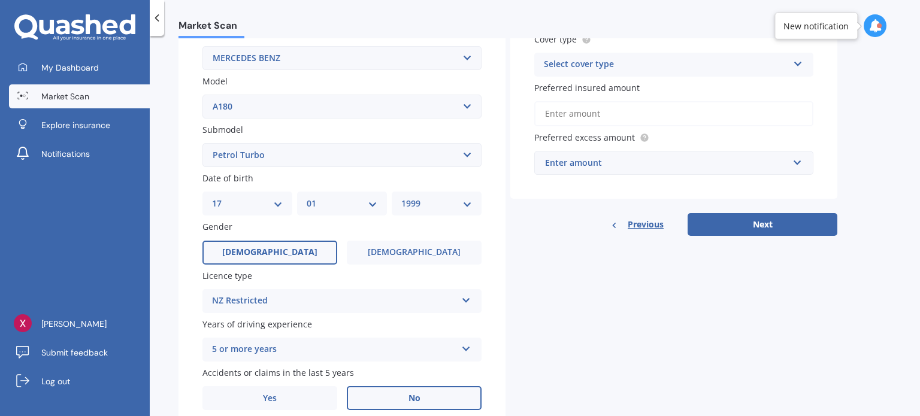
click at [267, 200] on select "DD 01 02 03 04 05 06 07 08 09 10 11 12 13 14 15 16 17 18 19 20 21 22 23 24 25 2…" at bounding box center [247, 203] width 71 height 13
click at [443, 198] on select "YYYY 2025 2024 2023 2022 2021 2020 2019 2018 2017 2016 2015 2014 2013 2012 2011…" at bounding box center [436, 203] width 71 height 13
select select "1998"
click at [401, 197] on select "YYYY 2025 2024 2023 2022 2021 2020 2019 2018 2017 2016 2015 2014 2013 2012 2011…" at bounding box center [436, 203] width 71 height 13
click at [254, 206] on select "DD 01 02 03 04 05 06 07 08 09 10 11 12 13 14 15 16 17 18 19 20 21 22 23 24 25 2…" at bounding box center [247, 203] width 71 height 13
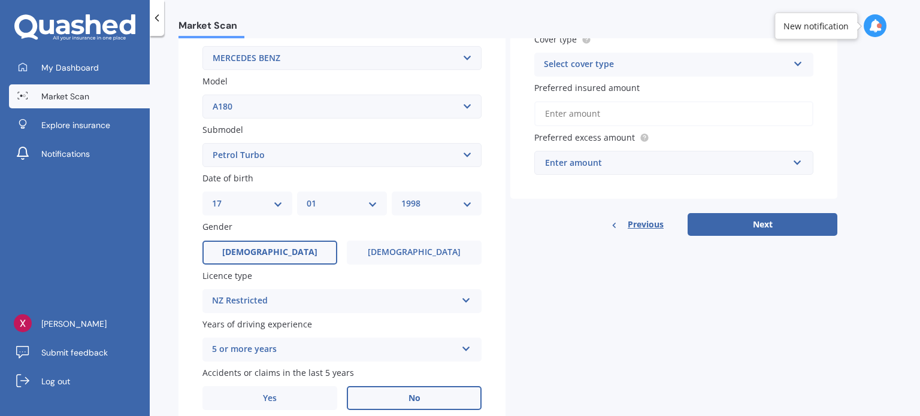
select select "11"
click at [212, 197] on select "DD 01 02 03 04 05 06 07 08 09 10 11 12 13 14 15 16 17 18 19 20 21 22 23 24 25 2…" at bounding box center [247, 203] width 71 height 13
click at [323, 214] on div "MM 01 02 03 04 05 06 07 08 09 10 11 12" at bounding box center [342, 204] width 90 height 24
click at [322, 211] on div "MM 01 02 03 04 05 06 07 08 09 10 11 12" at bounding box center [342, 204] width 90 height 24
click at [333, 202] on select "MM 01 02 03 04 05 06 07 08 09 10 11 12" at bounding box center [342, 203] width 71 height 13
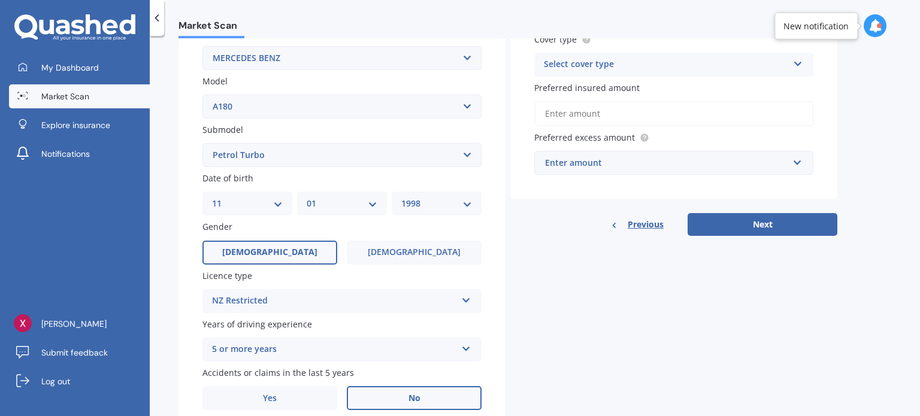
select select "09"
click at [307, 197] on select "MM 01 02 03 04 05 06 07 08 09 10 11 12" at bounding box center [342, 203] width 71 height 13
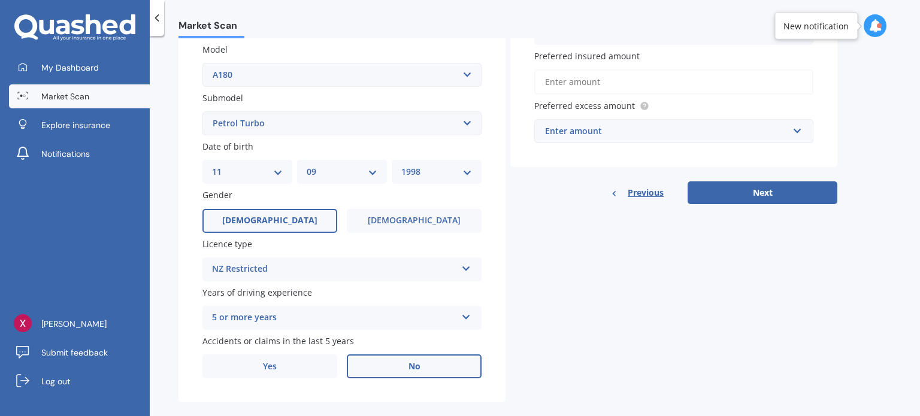
scroll to position [289, 0]
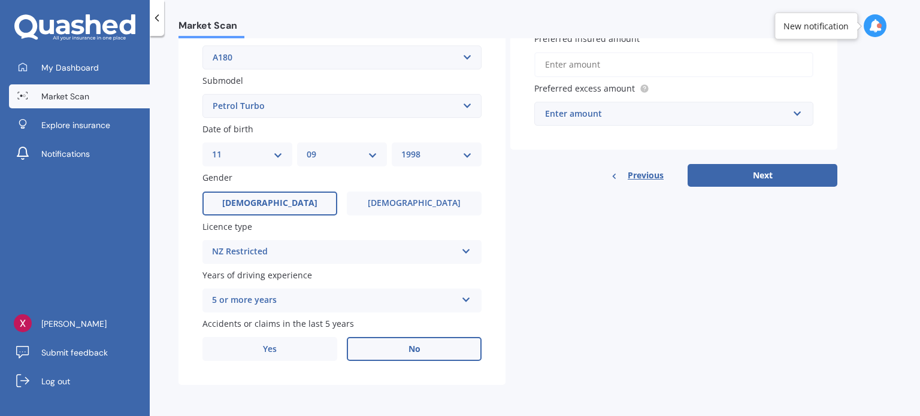
click at [313, 256] on div "NZ Restricted" at bounding box center [334, 252] width 244 height 14
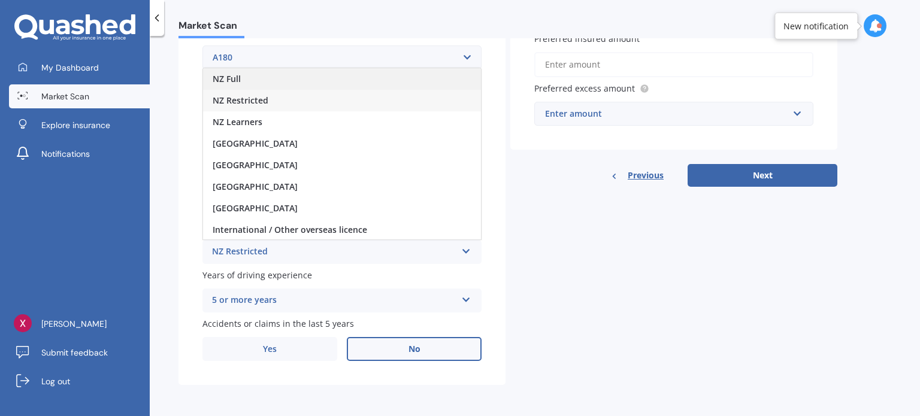
click at [273, 75] on div "NZ Full" at bounding box center [342, 79] width 278 height 22
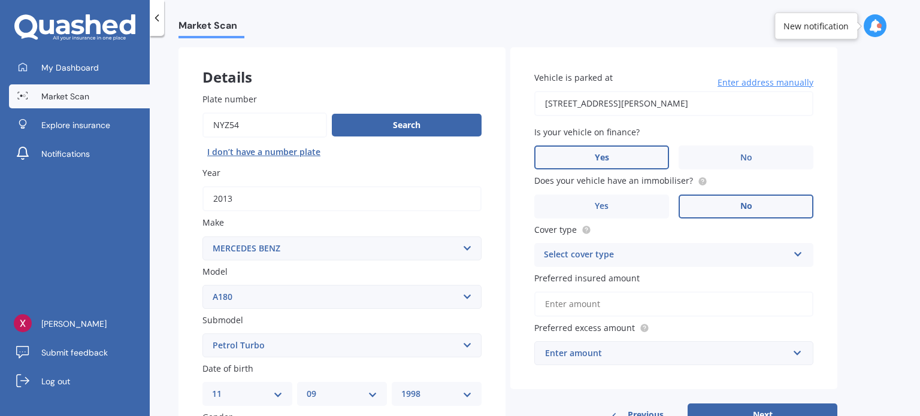
scroll to position [0, 0]
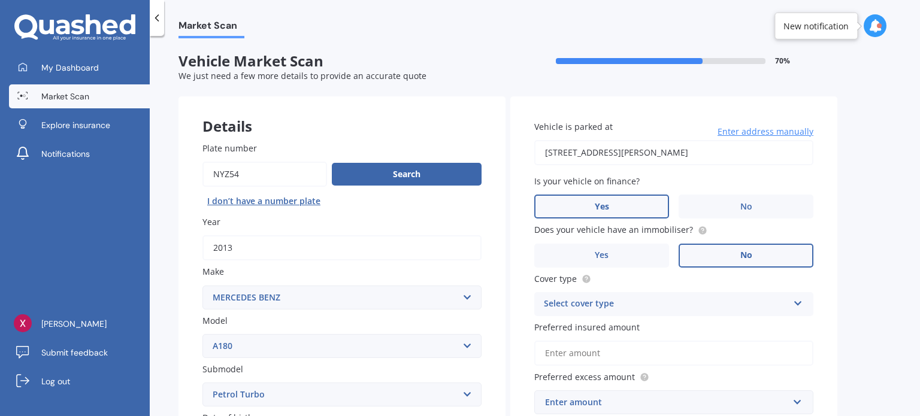
click at [770, 155] on input "[STREET_ADDRESS][PERSON_NAME]" at bounding box center [673, 152] width 279 height 25
click at [790, 150] on input "[STREET_ADDRESS][PERSON_NAME]" at bounding box center [673, 152] width 279 height 25
type input "[STREET_ADDRESS][PERSON_NAME]"
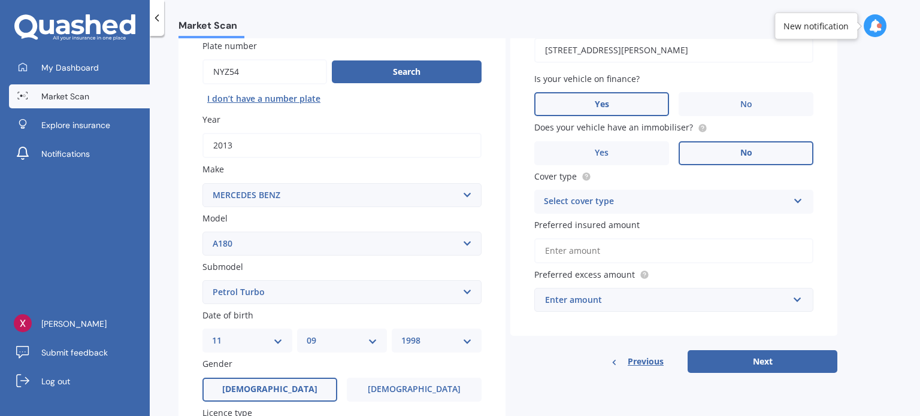
scroll to position [120, 0]
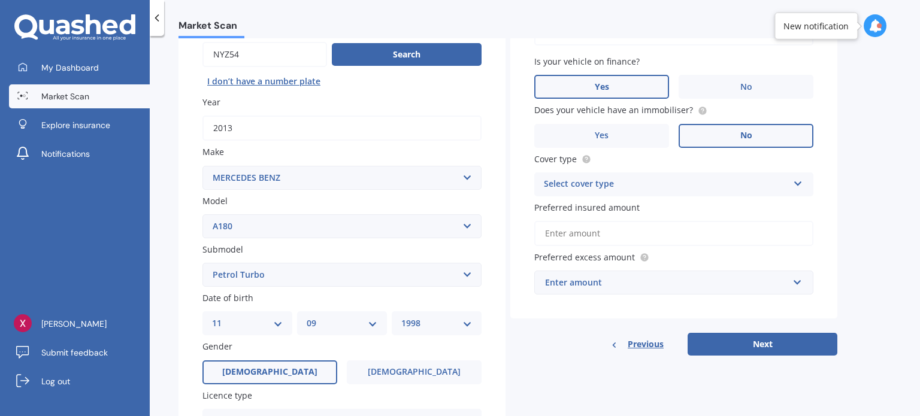
click at [683, 184] on div "Select cover type" at bounding box center [666, 184] width 244 height 14
click at [635, 213] on div "Comprehensive" at bounding box center [674, 208] width 278 height 22
click at [725, 232] on input "Preferred insured amount" at bounding box center [673, 233] width 279 height 25
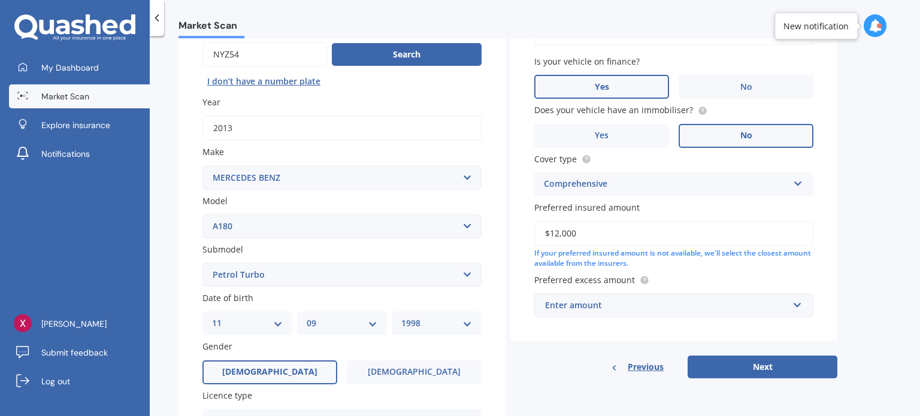
type input "$12,000"
click at [671, 309] on div "Enter amount" at bounding box center [666, 305] width 243 height 13
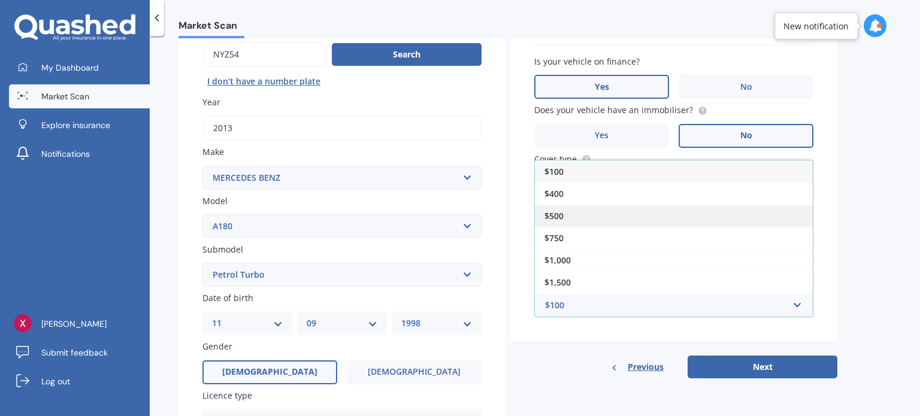
click at [609, 213] on div "$500" at bounding box center [674, 216] width 278 height 22
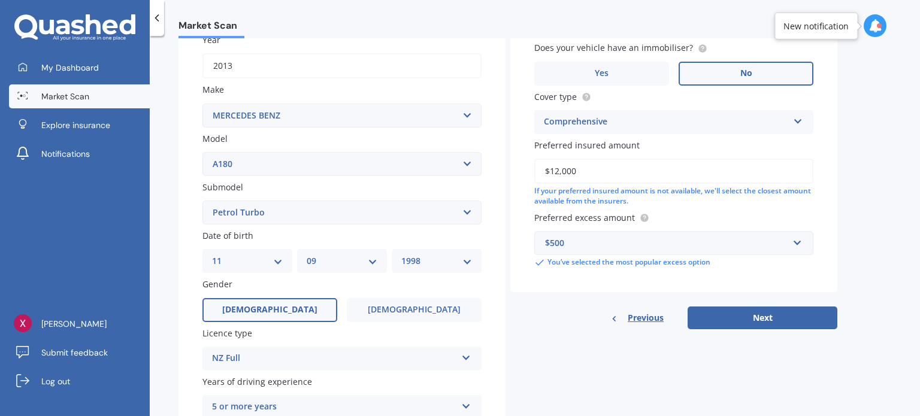
scroll to position [240, 0]
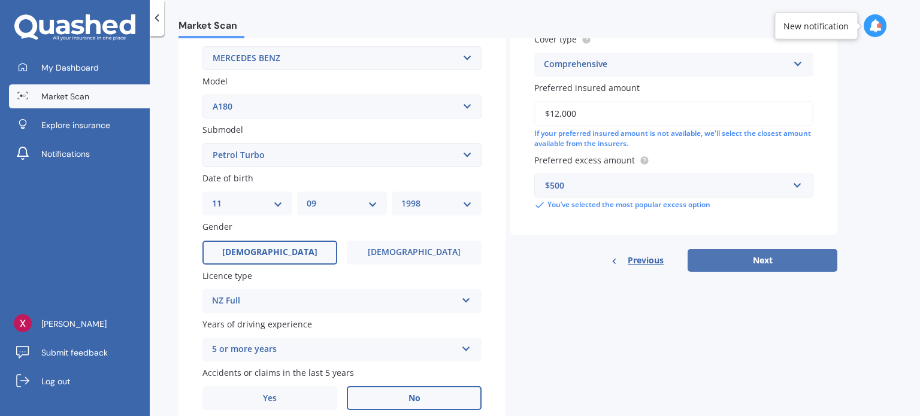
click at [745, 259] on button "Next" at bounding box center [763, 260] width 150 height 23
select select "11"
select select "09"
select select "1998"
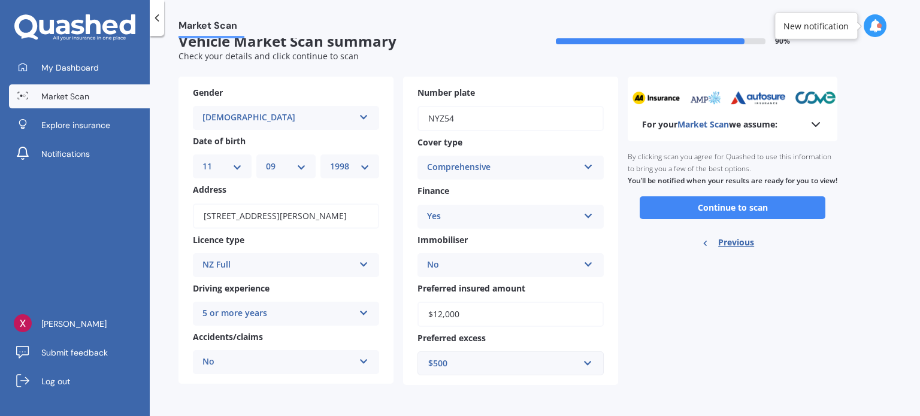
scroll to position [0, 0]
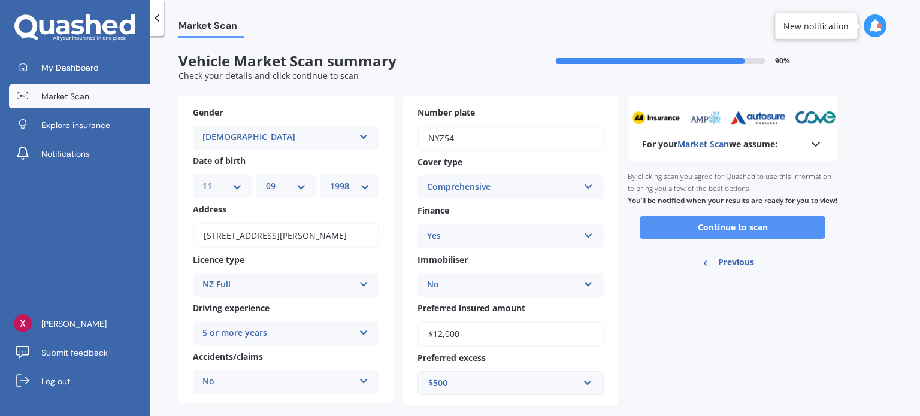
click at [722, 239] on button "Continue to scan" at bounding box center [733, 227] width 186 height 23
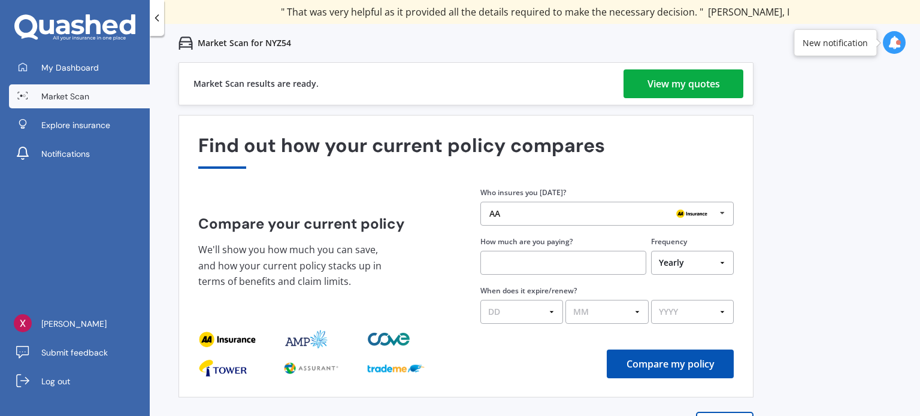
click at [680, 93] on div "View my quotes" at bounding box center [684, 83] width 72 height 29
